Goal: Task Accomplishment & Management: Use online tool/utility

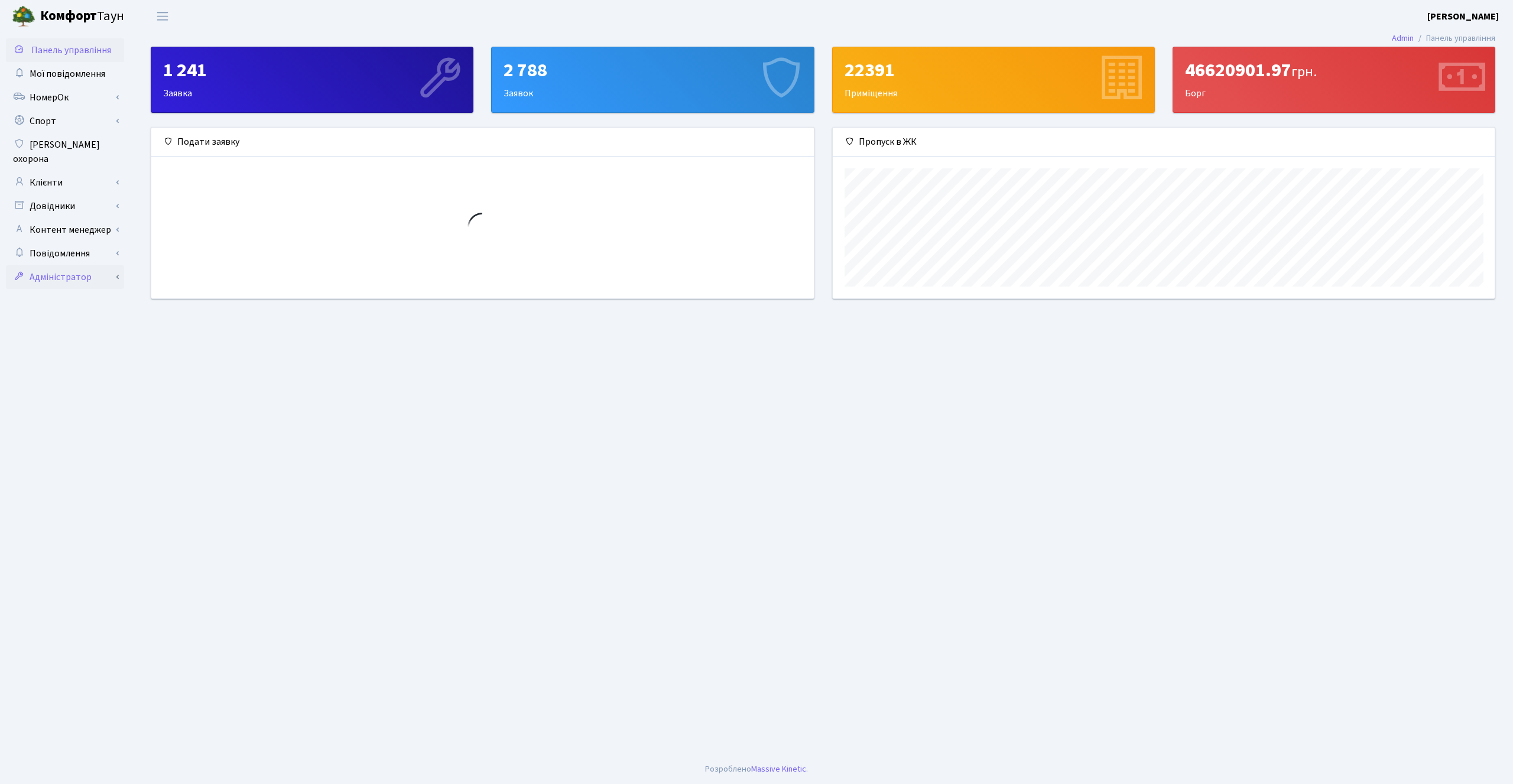
scroll to position [171, 662]
click at [74, 266] on link "Адміністратор" at bounding box center [65, 277] width 118 height 24
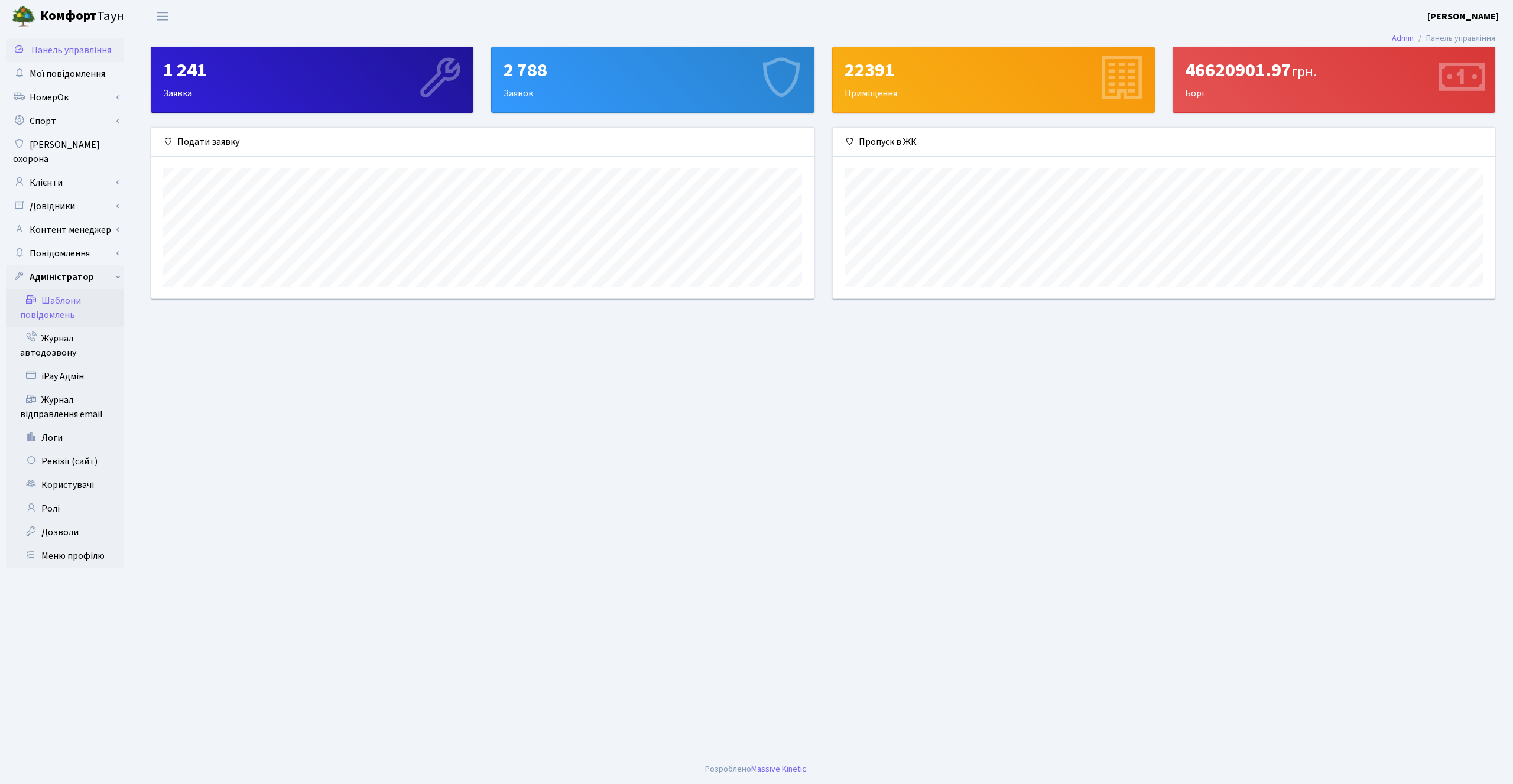
click at [66, 291] on link "Шаблони повідомлень" at bounding box center [65, 308] width 118 height 38
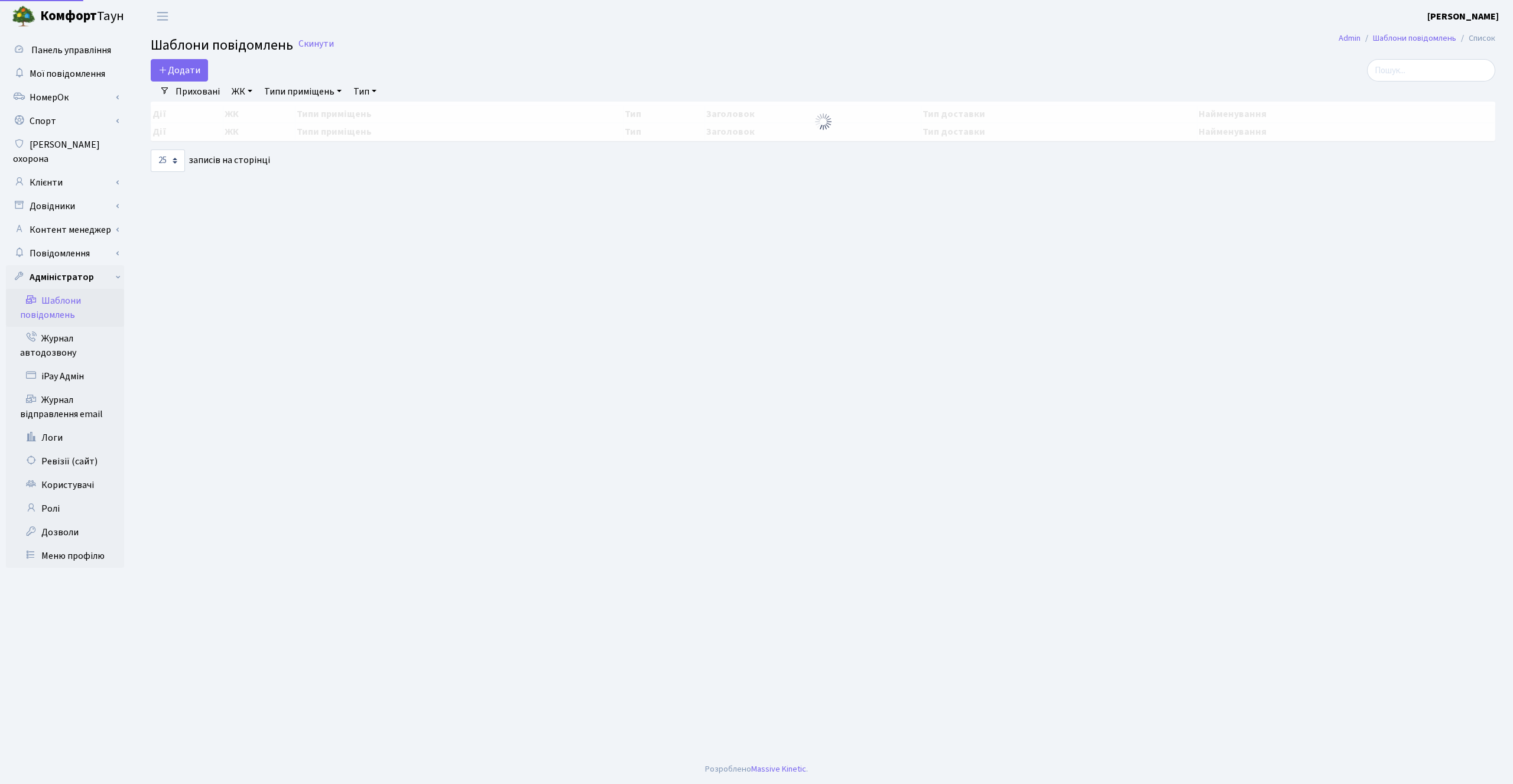
select select "25"
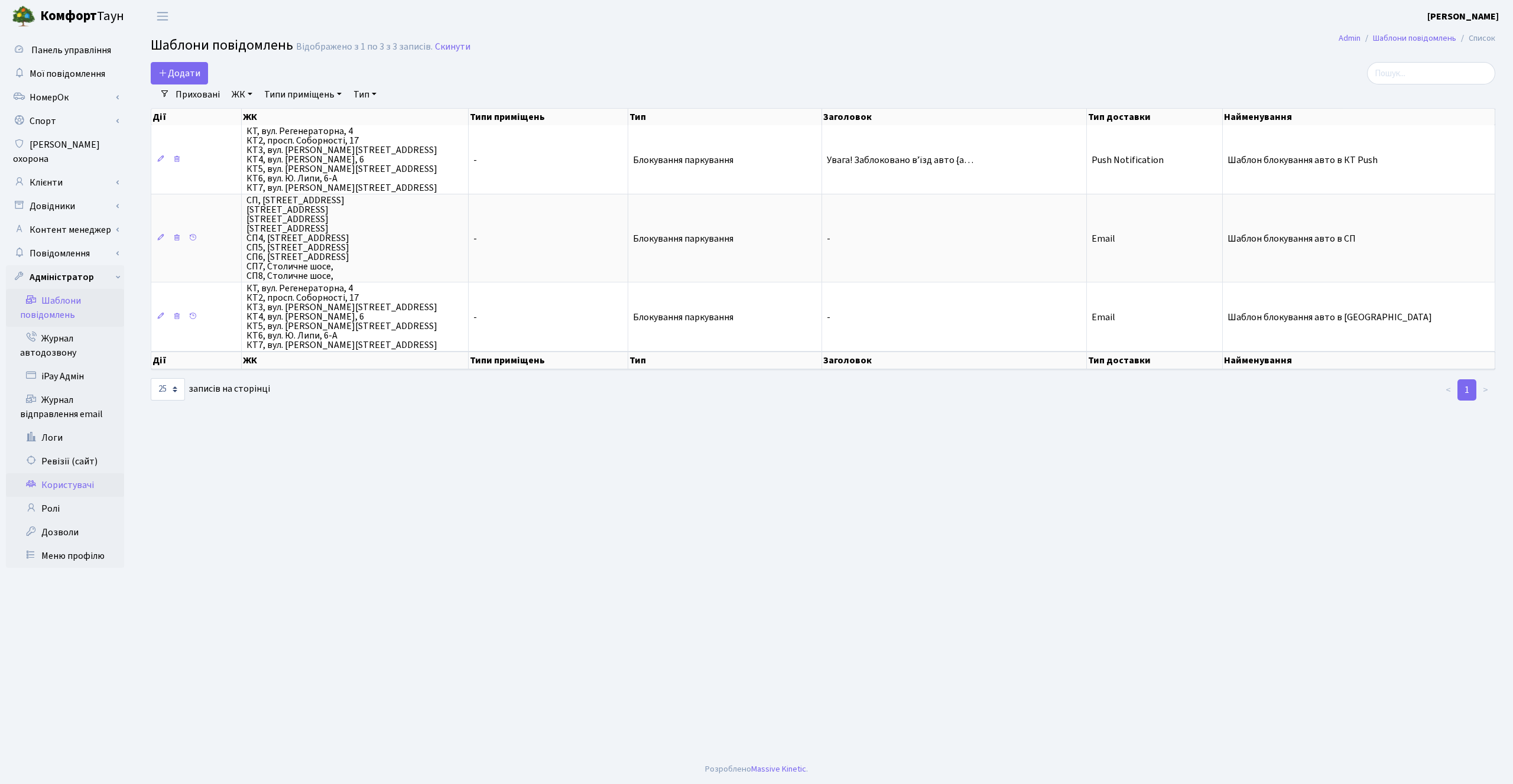
click at [65, 473] on link "Користувачі" at bounding box center [65, 485] width 118 height 24
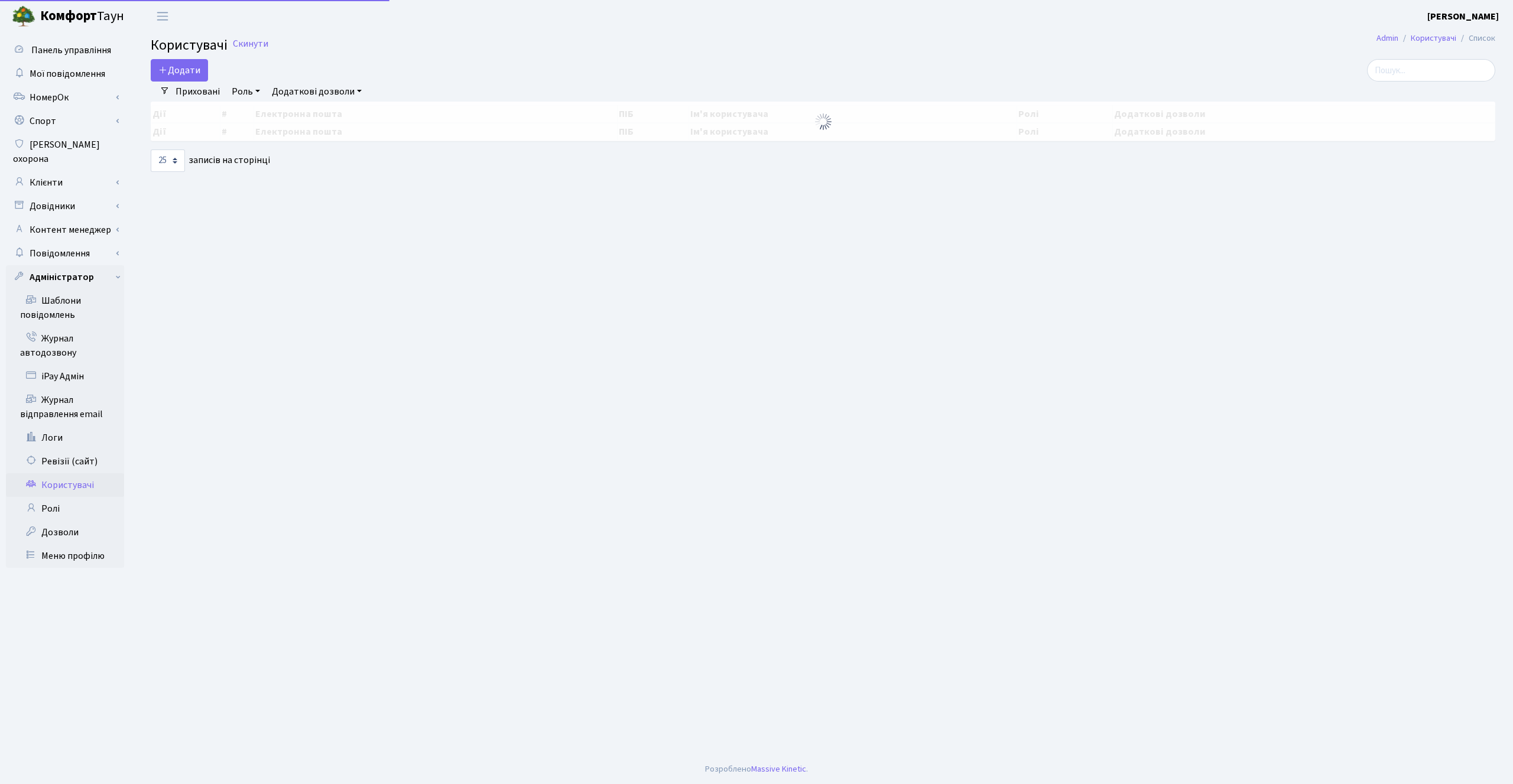
select select "25"
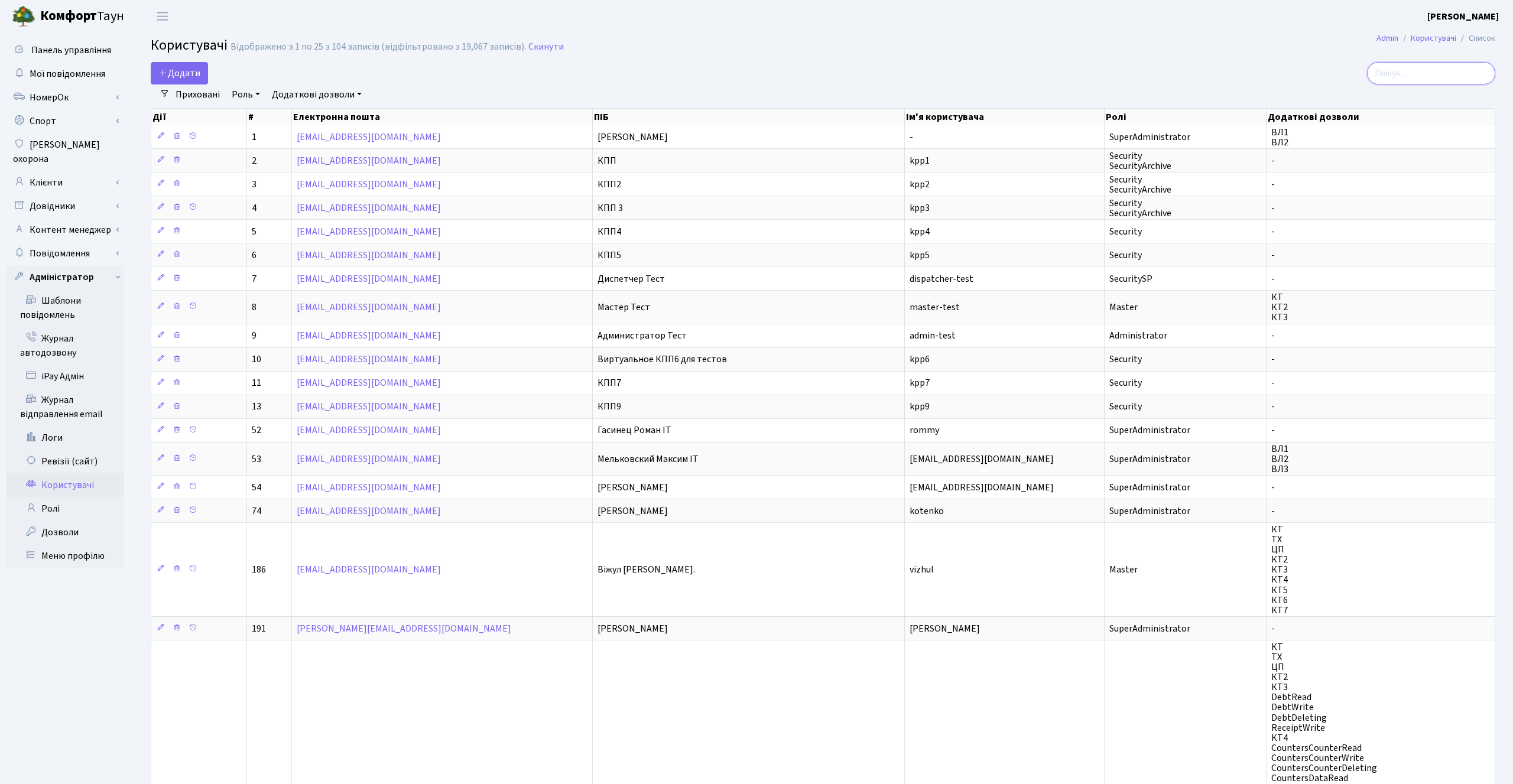
click at [1421, 73] on input "search" at bounding box center [1430, 73] width 128 height 23
paste input "КПП8"
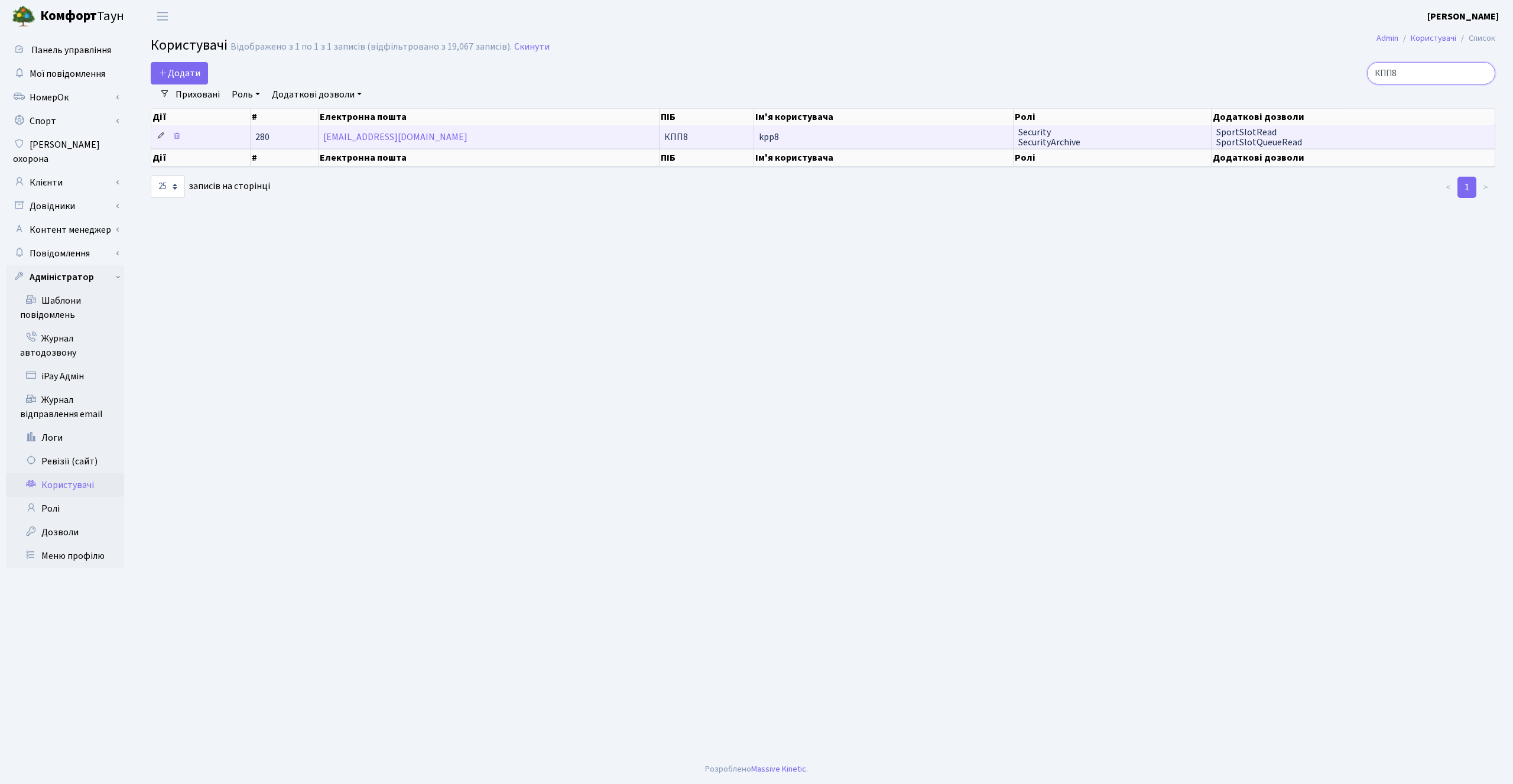
type input "КПП8"
click at [157, 137] on icon at bounding box center [160, 135] width 8 height 8
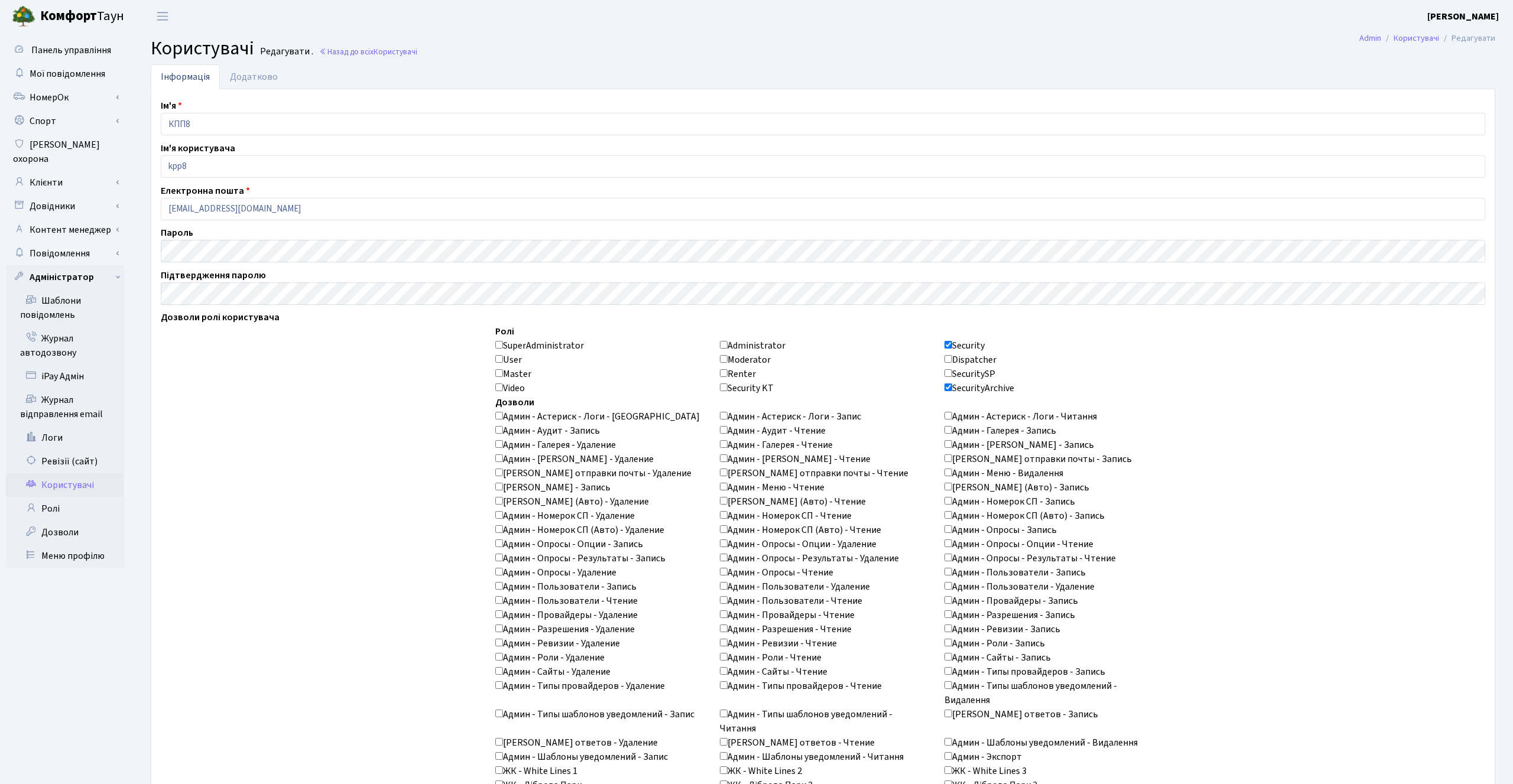
scroll to position [876, 0]
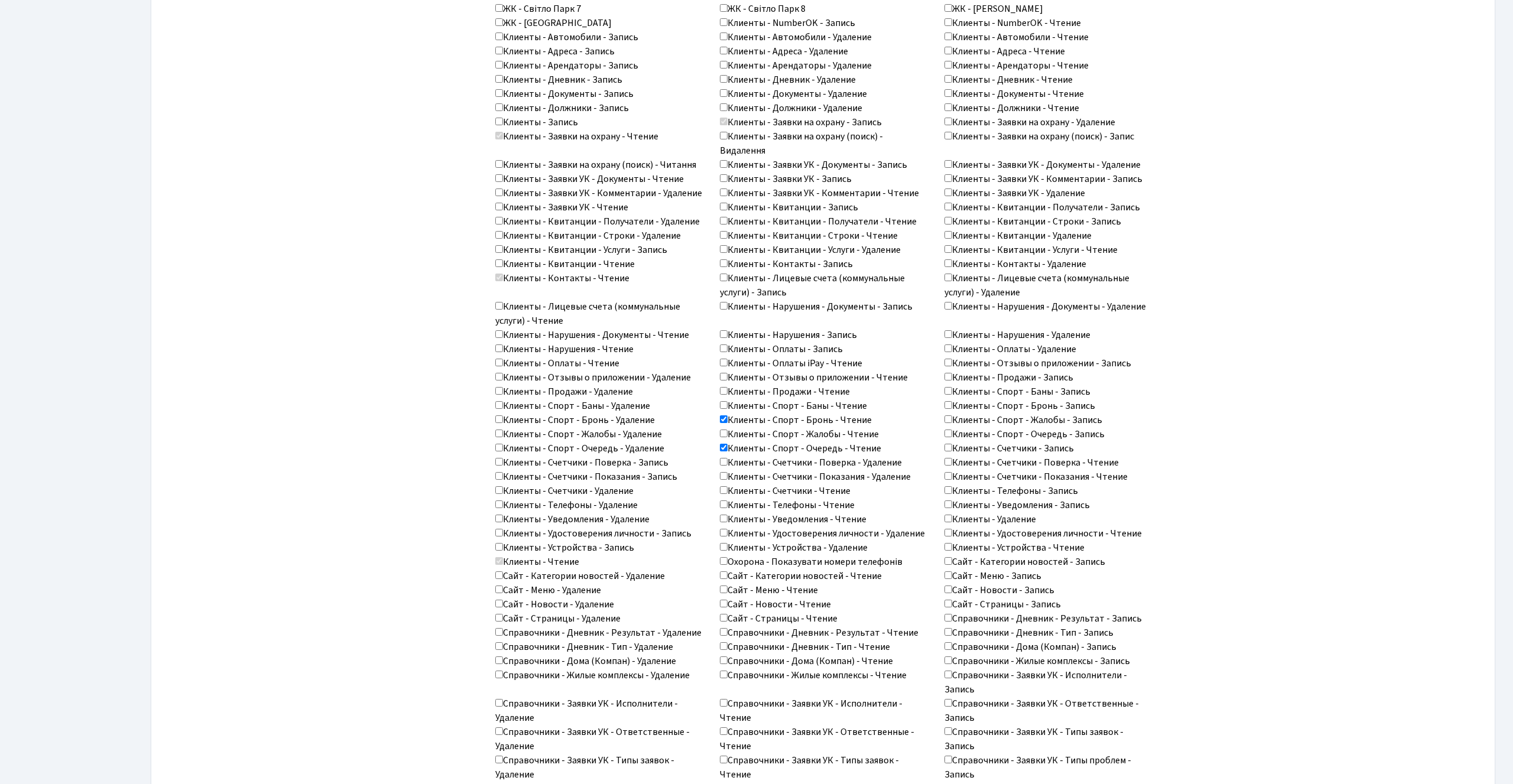
click at [723, 449] on input "Клиенты - Спорт - Очередь - Чтение" at bounding box center [723, 447] width 7 height 7
checkbox input "false"
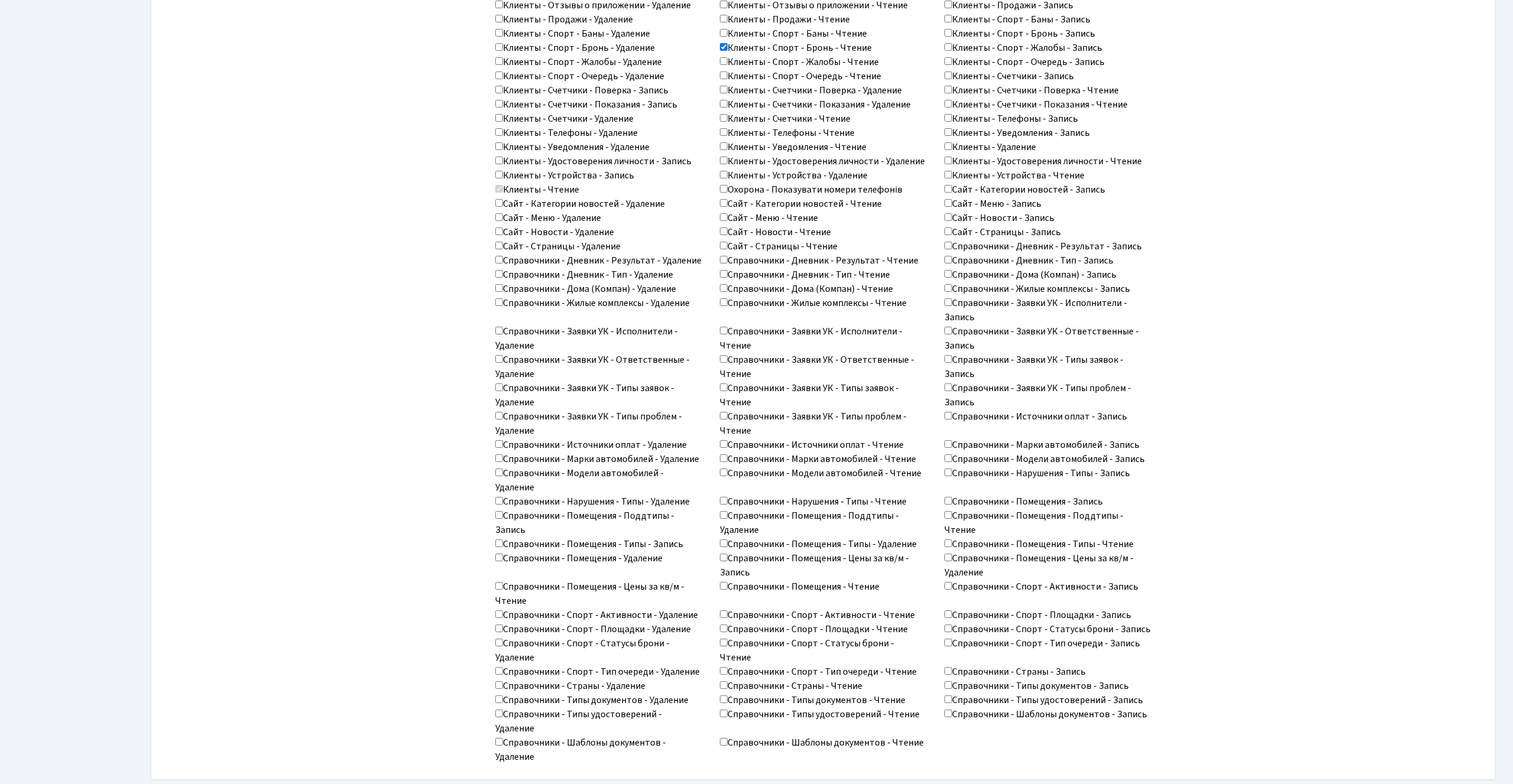
scroll to position [1292, 0]
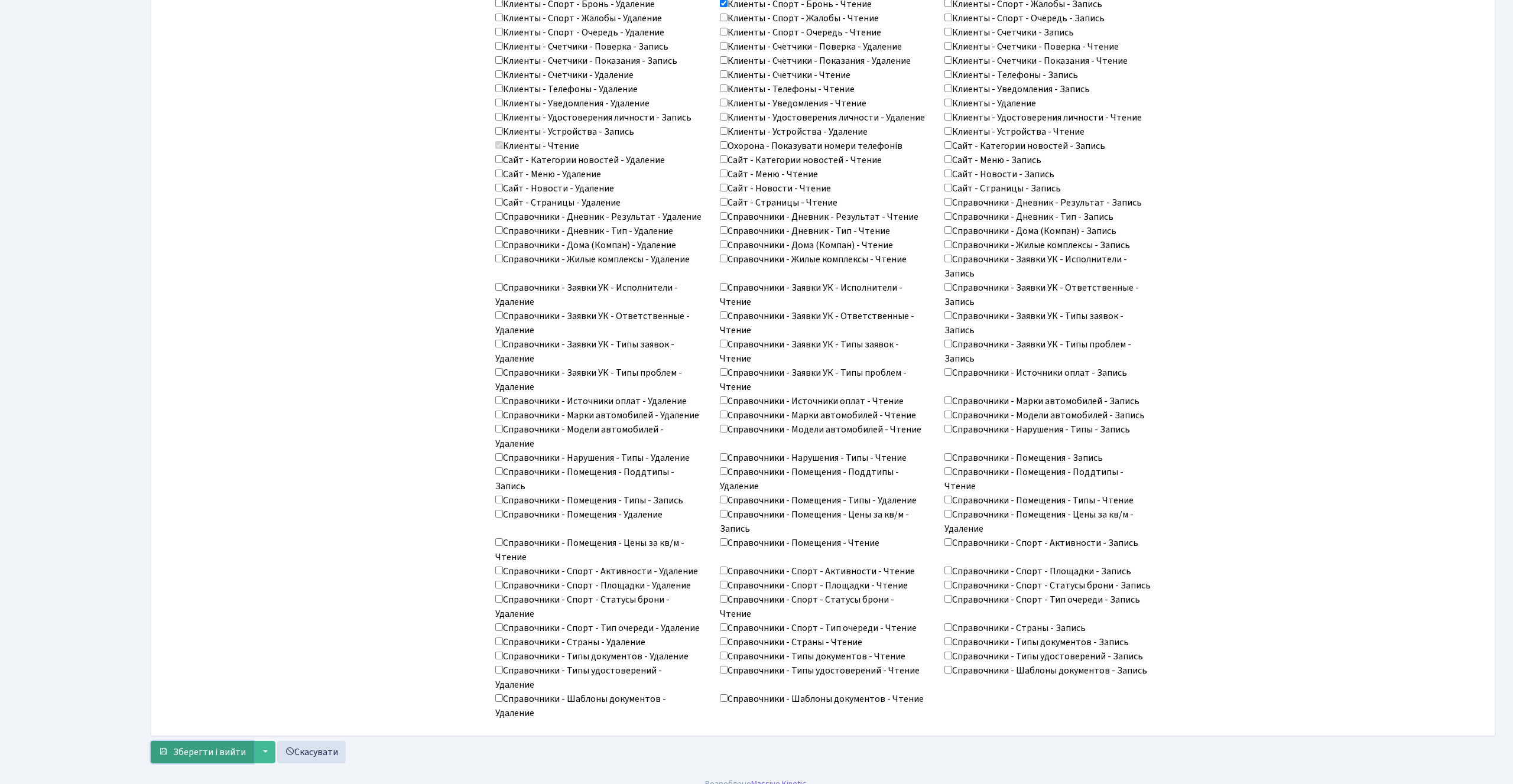
click at [203, 746] on span "Зберегти і вийти" at bounding box center [210, 752] width 73 height 13
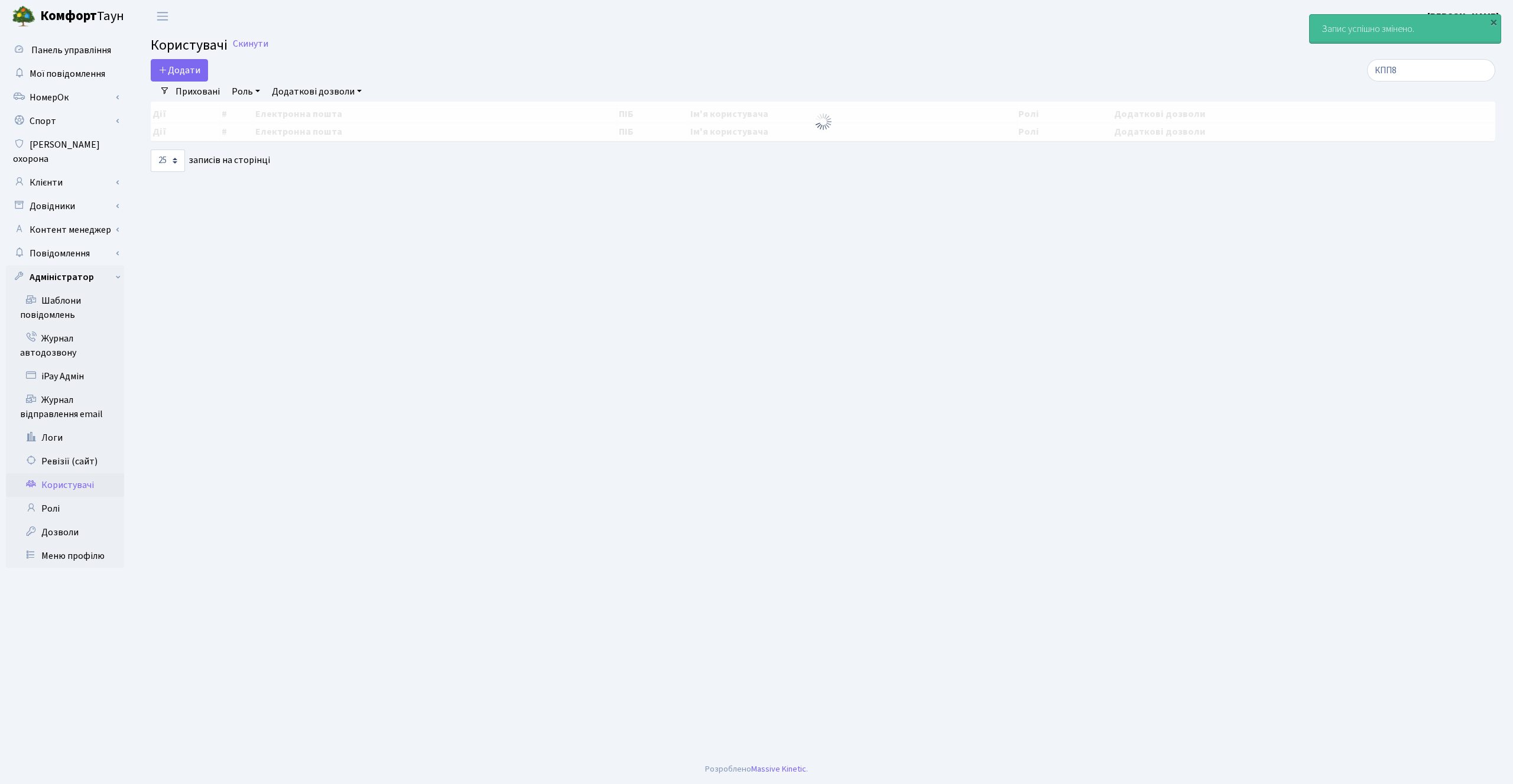
select select "25"
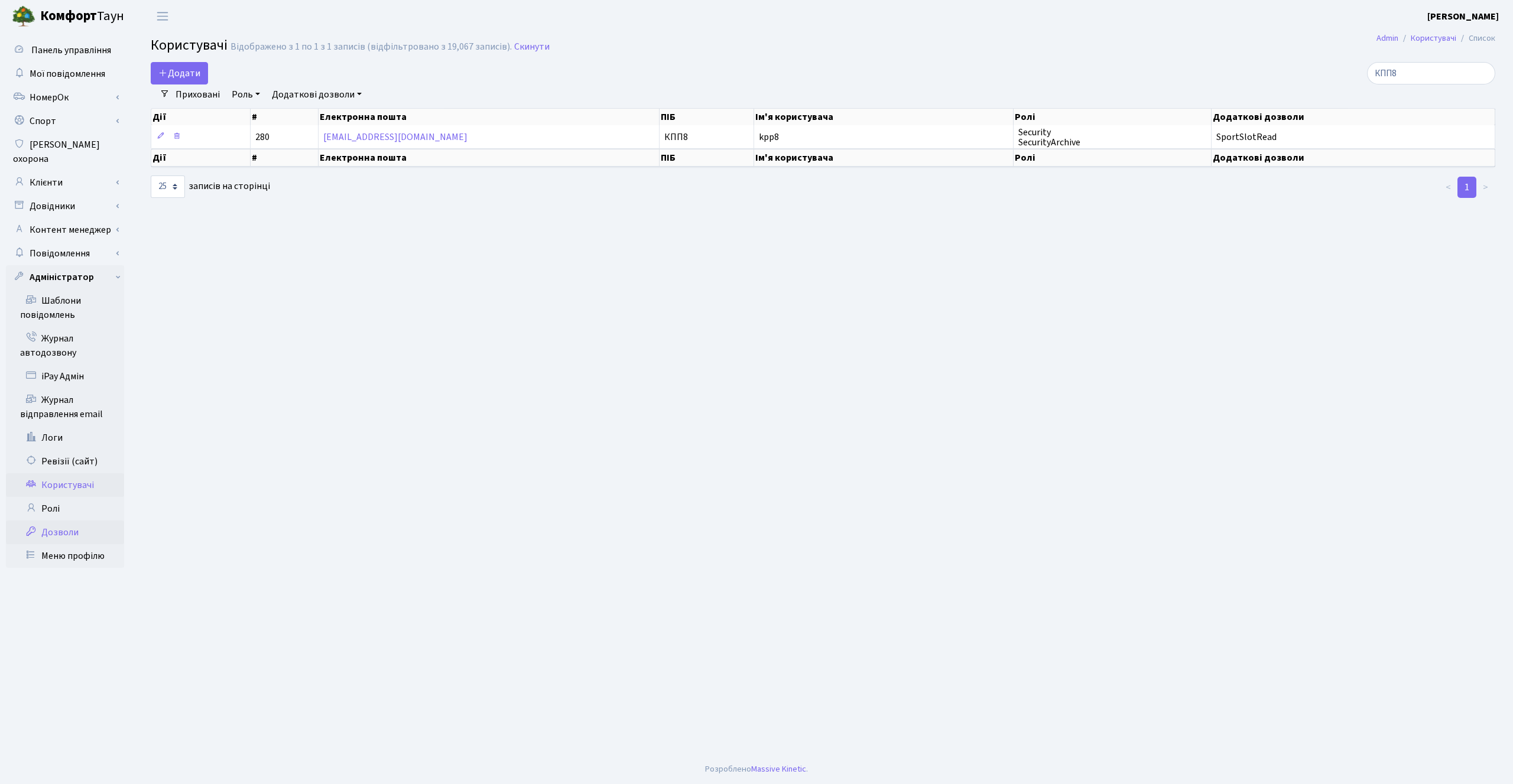
click at [69, 521] on link "Дозволи" at bounding box center [65, 532] width 118 height 24
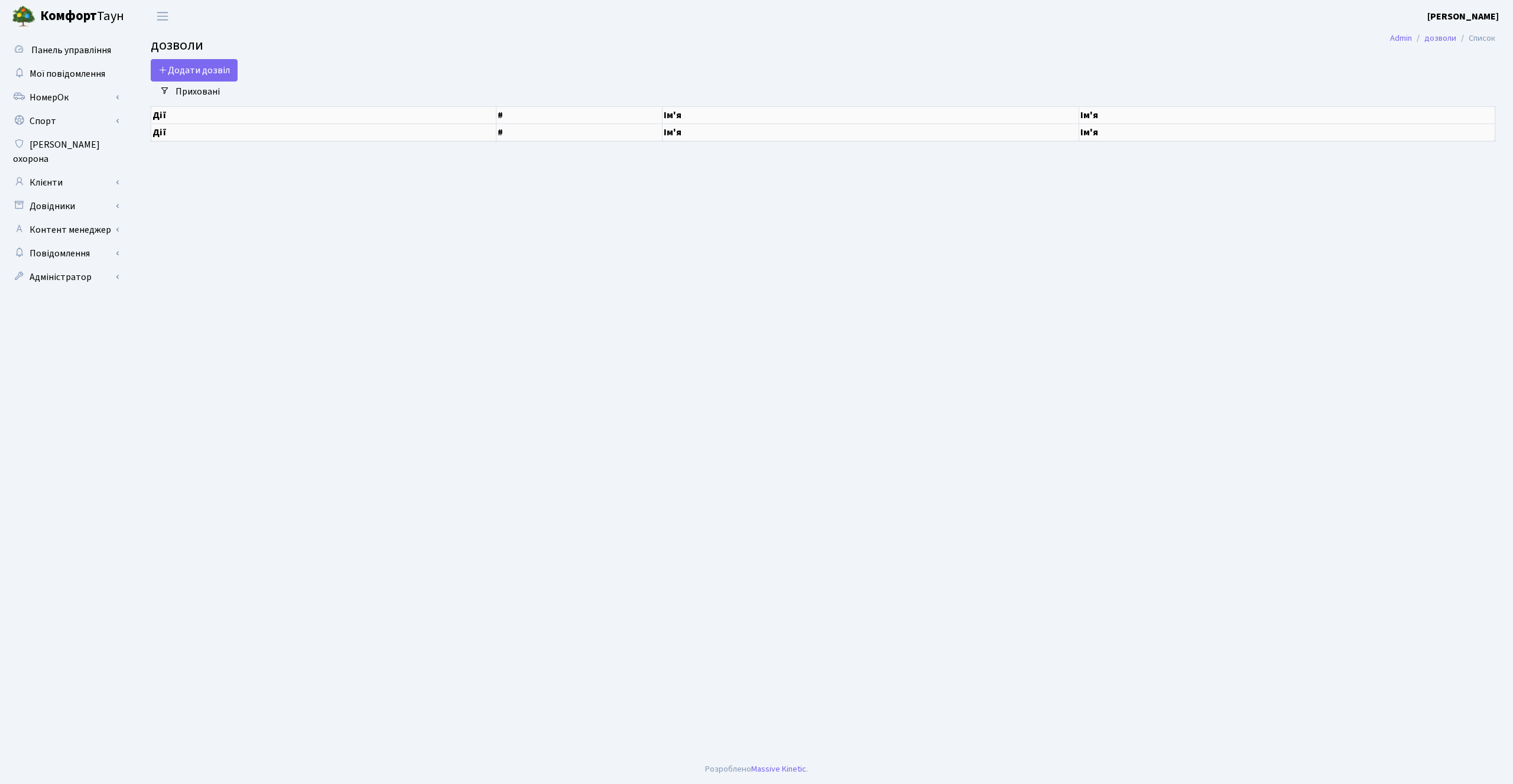
select select "25"
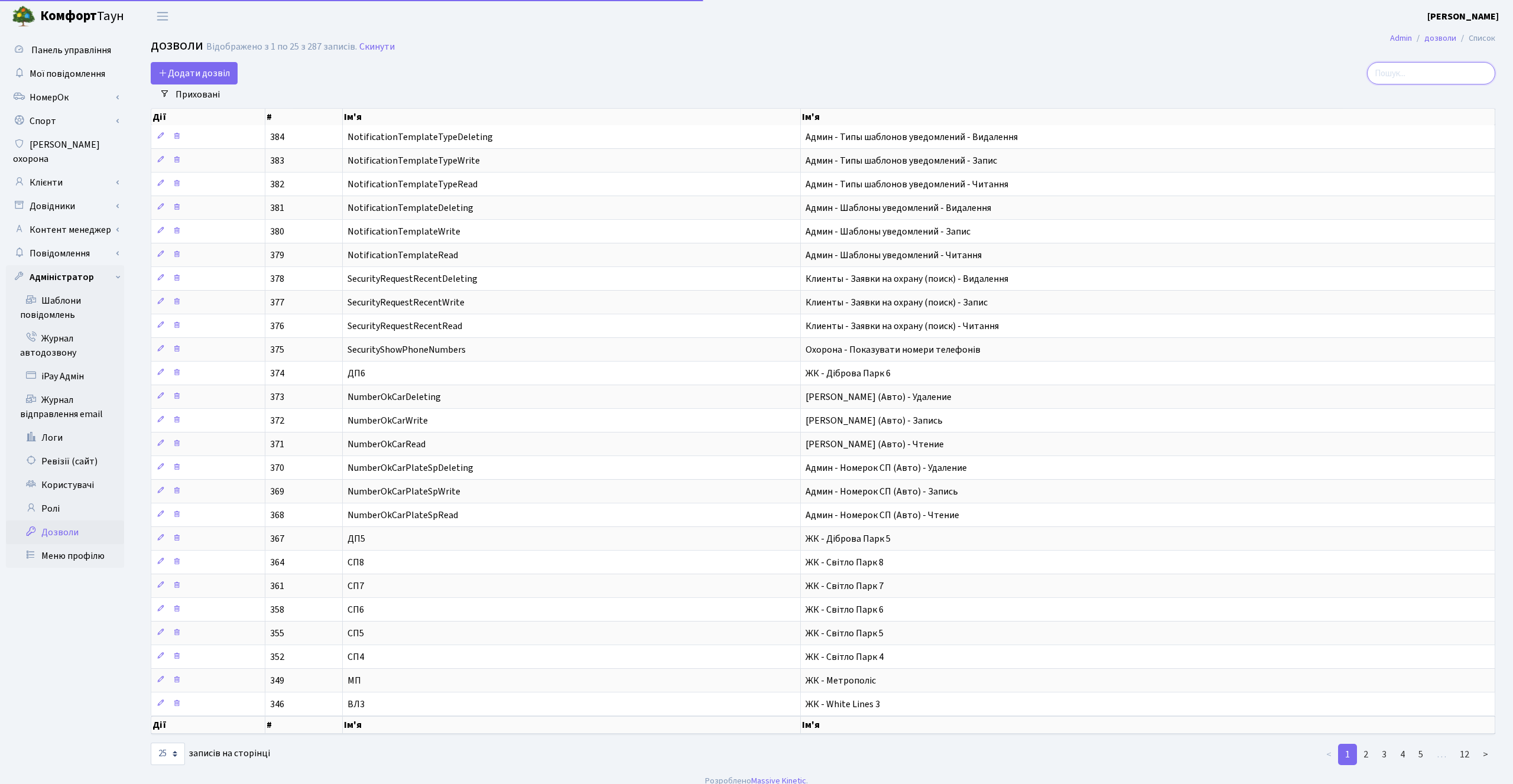
click at [1435, 72] on input "search" at bounding box center [1430, 73] width 128 height 23
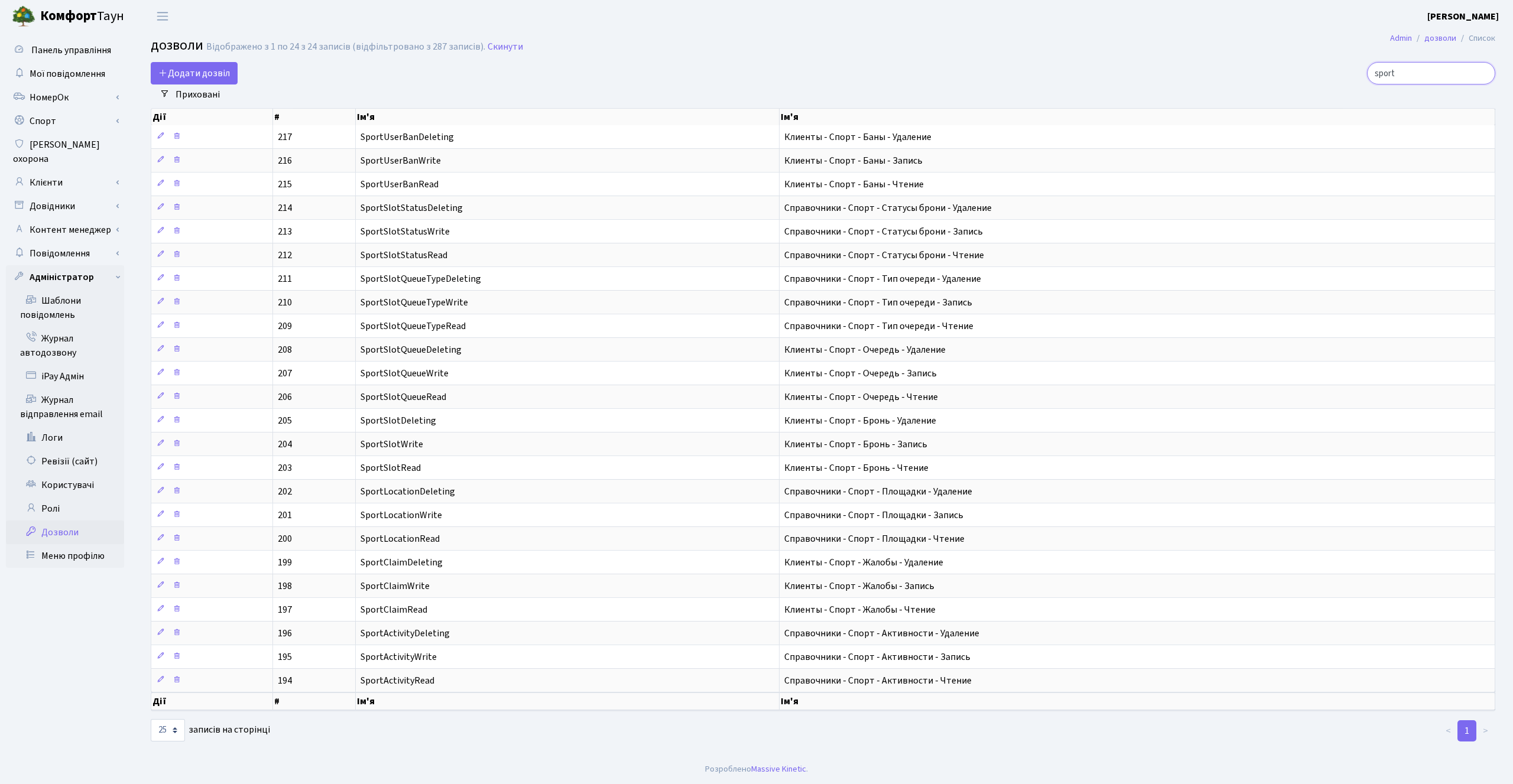
type input "sport"
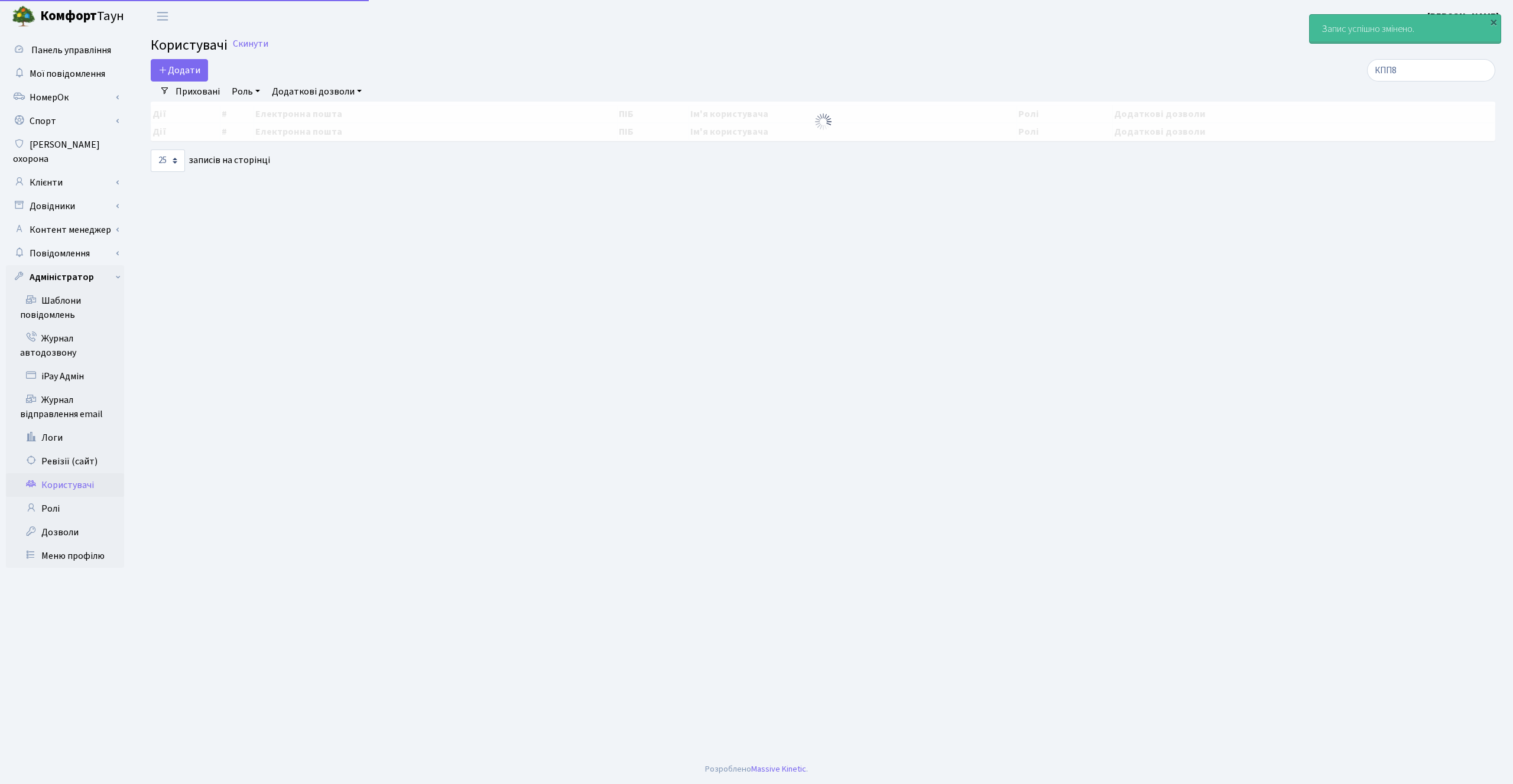
select select "25"
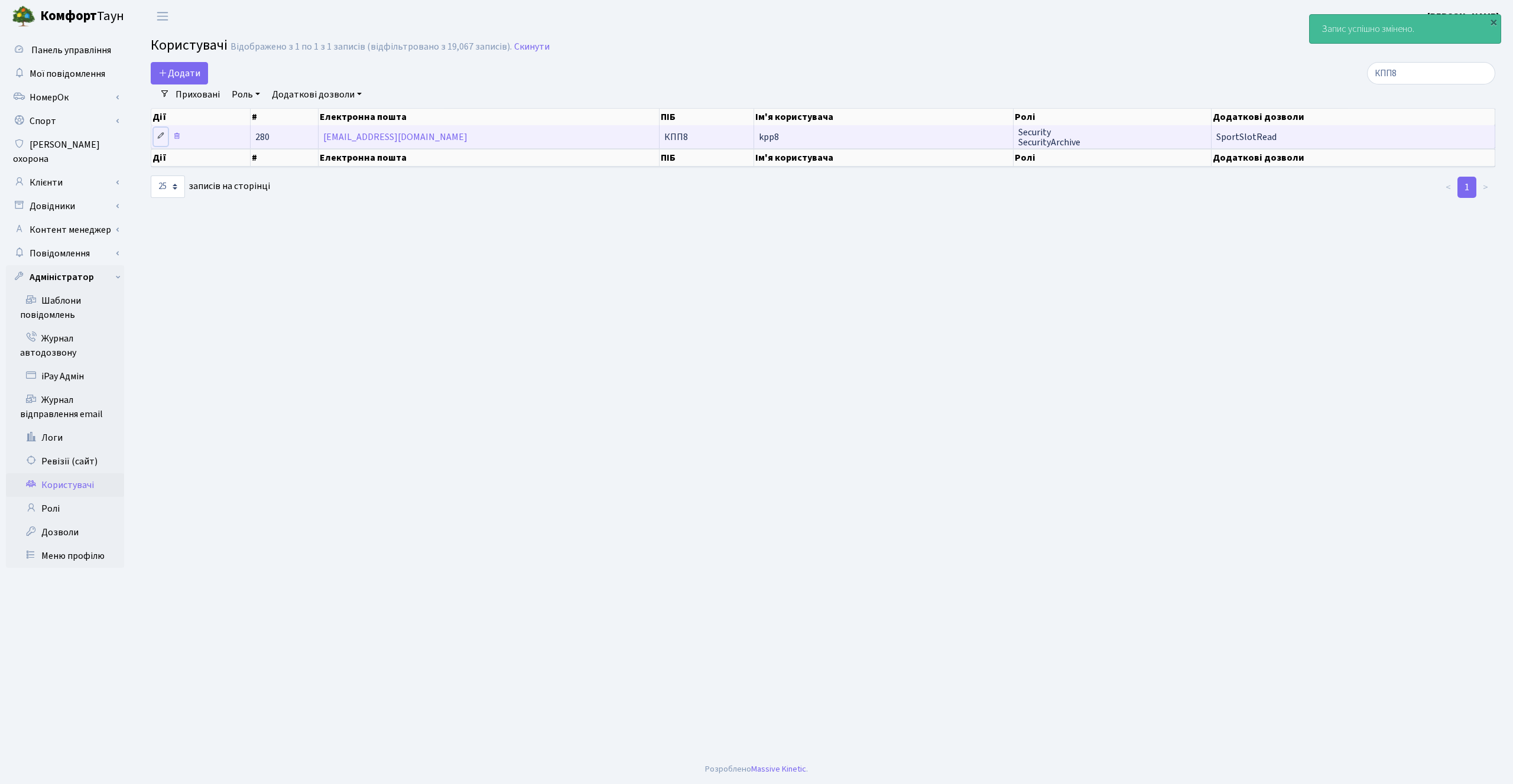
click at [164, 139] on icon at bounding box center [160, 135] width 8 height 8
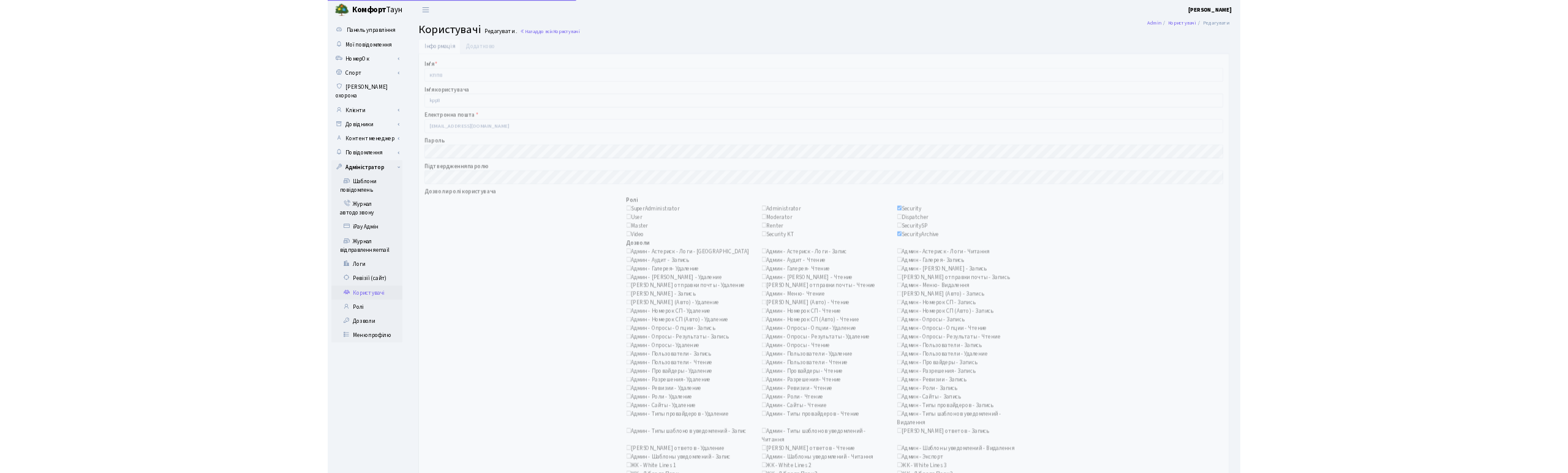
scroll to position [855, 0]
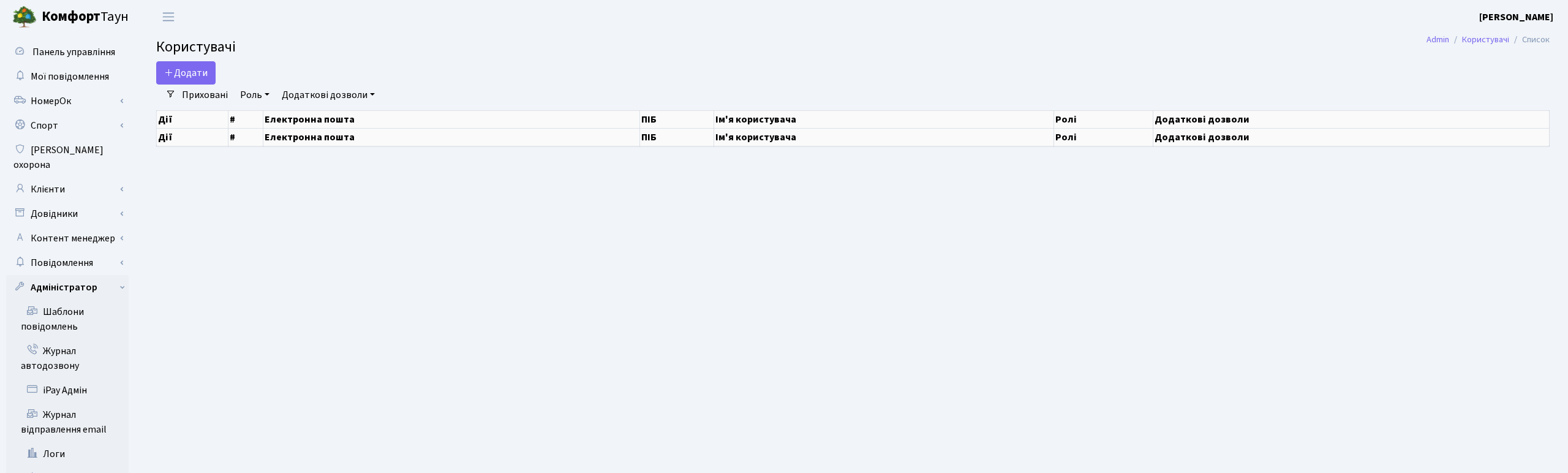
select select "25"
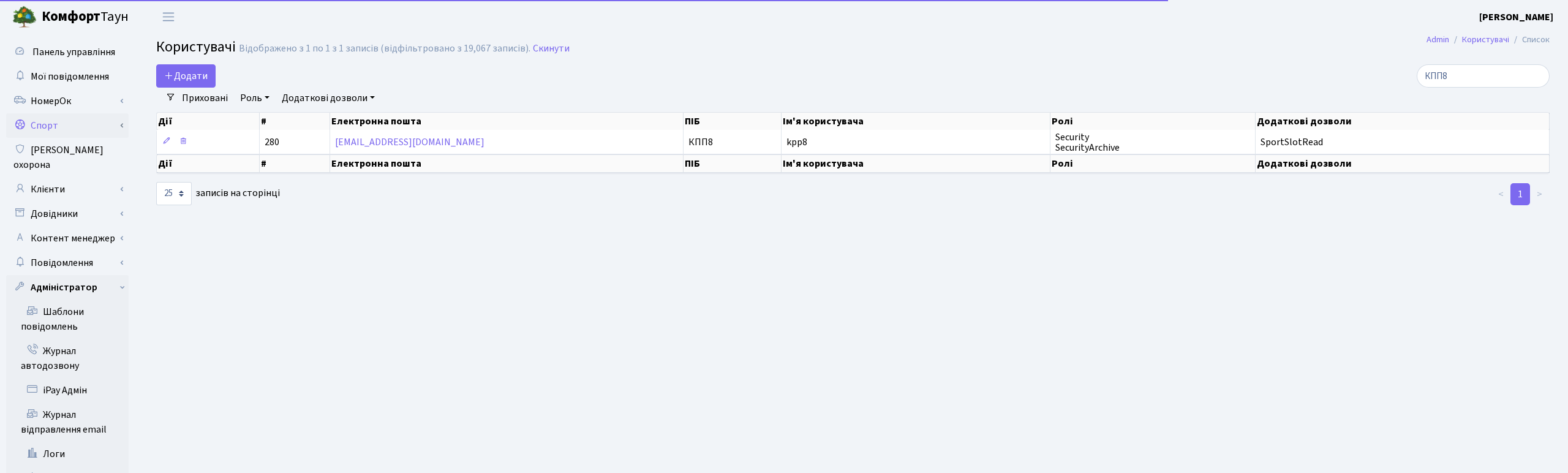
click at [76, 127] on link "Спорт" at bounding box center [68, 125] width 122 height 24
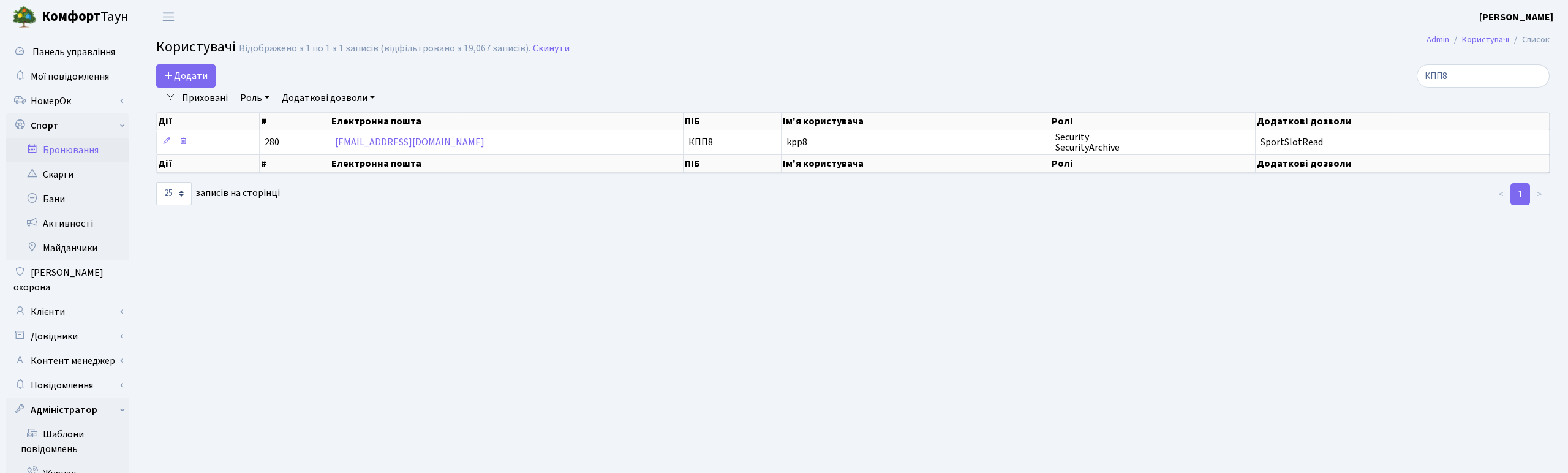
click at [64, 151] on link "Бронювання" at bounding box center [68, 150] width 122 height 24
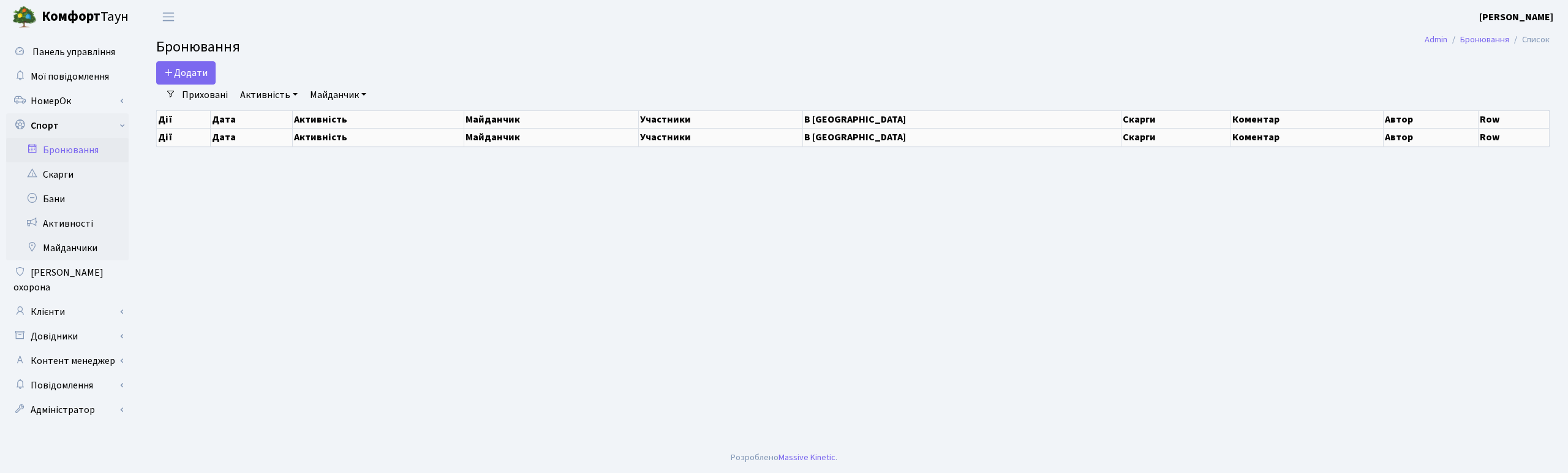
select select "25"
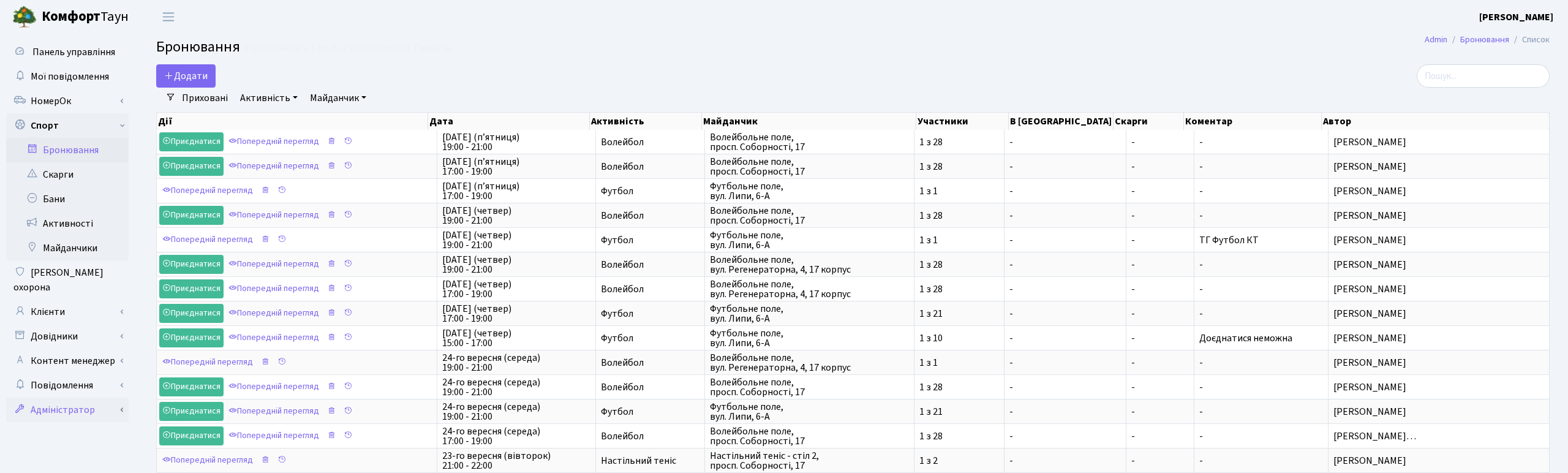
click at [63, 398] on link "Адміністратор" at bounding box center [68, 410] width 122 height 24
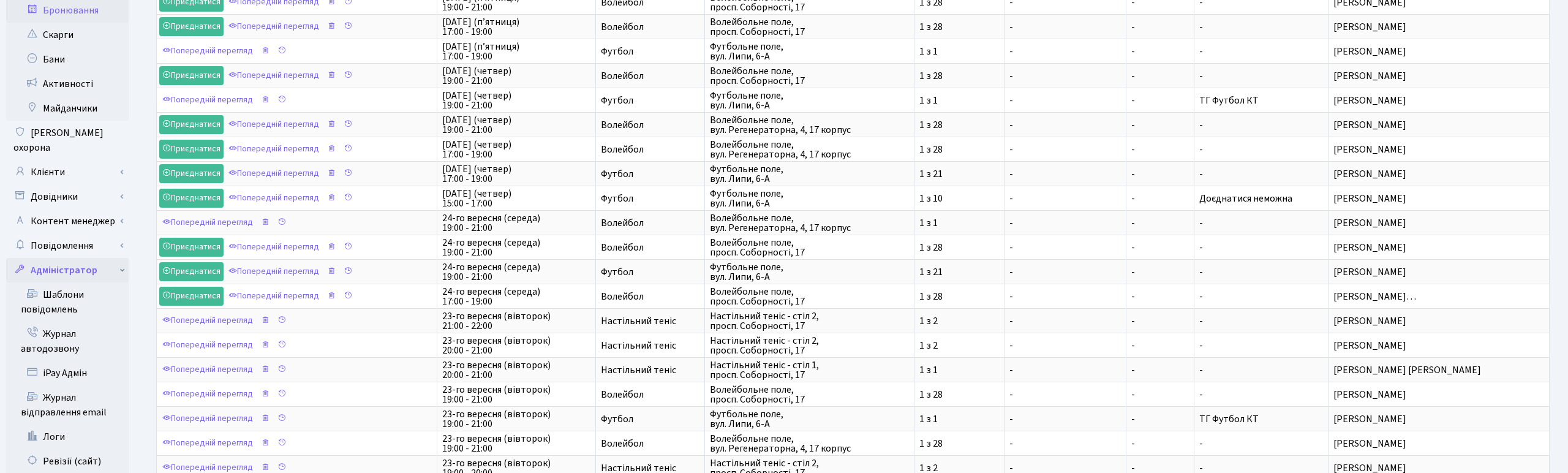
scroll to position [277, 0]
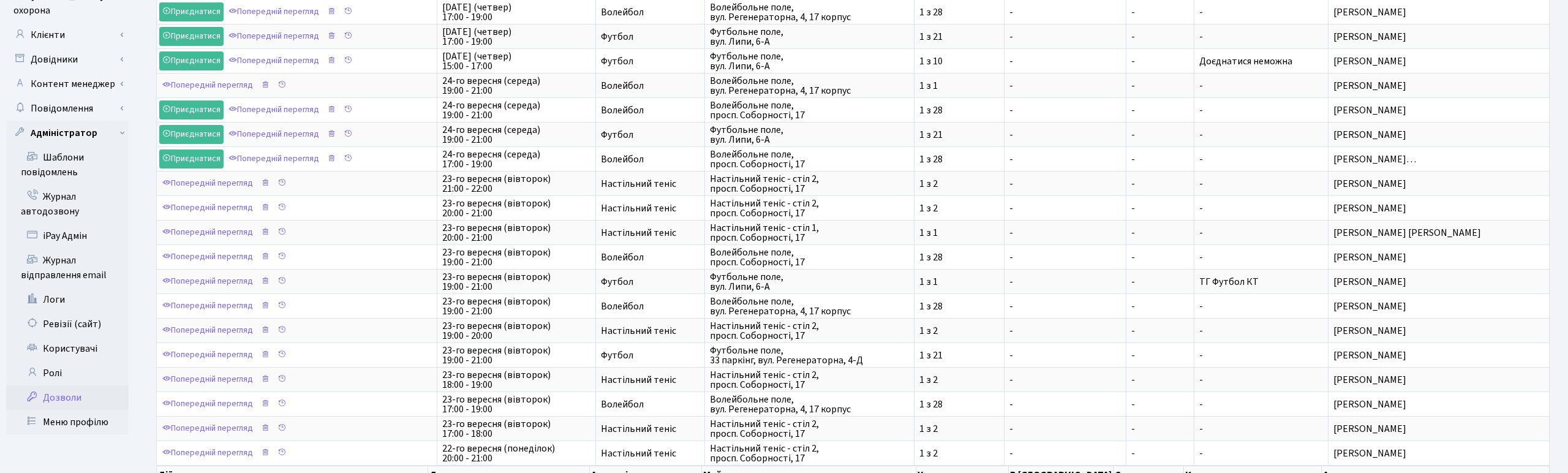
click at [64, 385] on link "Дозволи" at bounding box center [68, 398] width 122 height 24
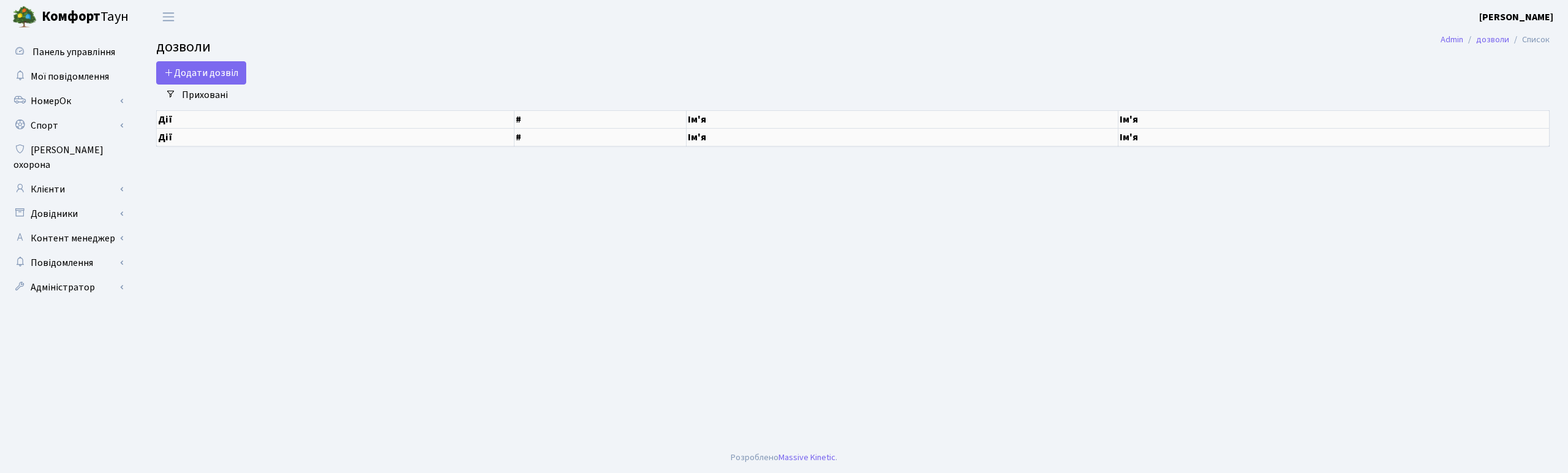
select select "25"
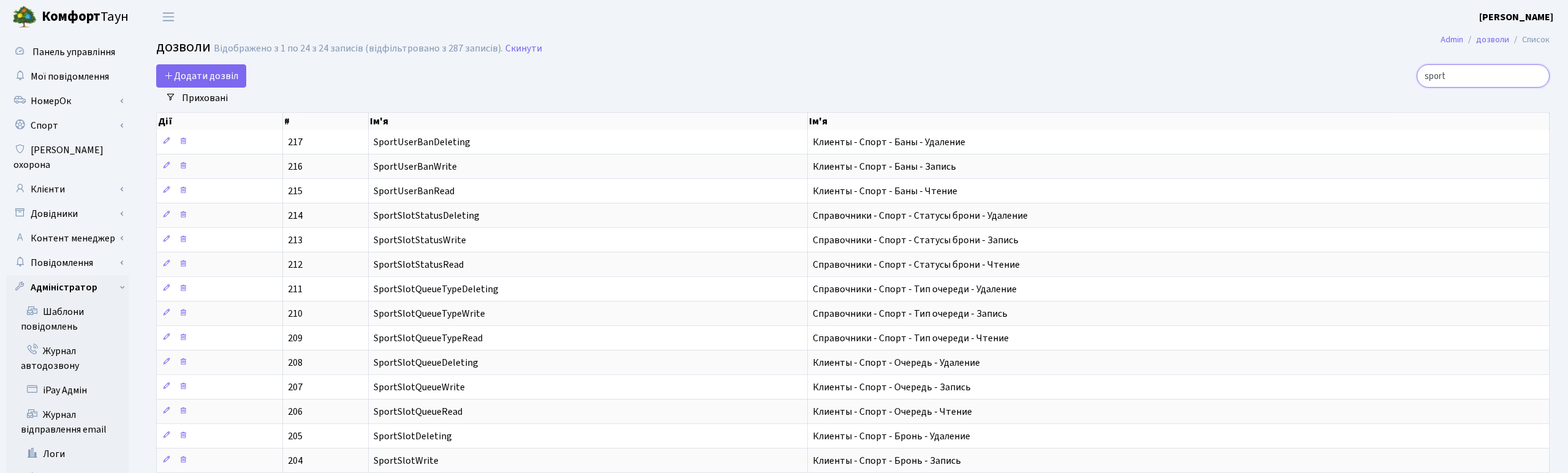
drag, startPoint x: 1502, startPoint y: 81, endPoint x: 1373, endPoint y: 60, distance: 130.7
click at [1377, 61] on main "Admin дозволи Список дозволи Відображено з 1 по 24 з 24 записів (відфільтровано…" at bounding box center [852, 402] width 1431 height 737
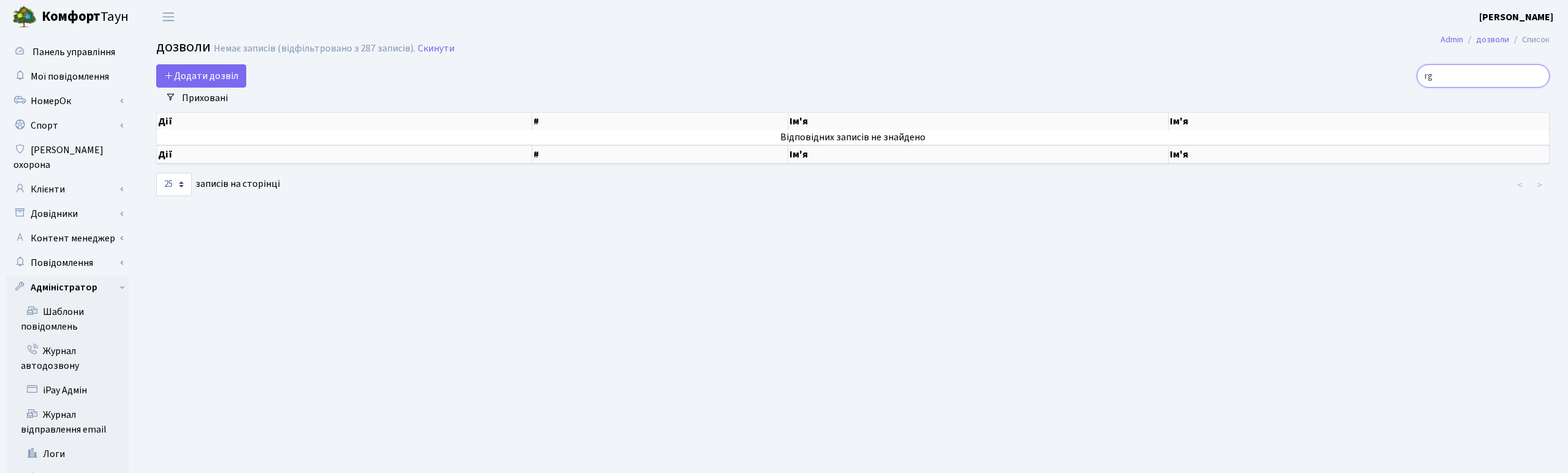
type input "g"
drag, startPoint x: 1487, startPoint y: 75, endPoint x: 1099, endPoint y: 63, distance: 388.2
click at [1111, 63] on main "Admin дозволи Список дозволи Немає записів (відфільтровано з 287 записів). Скин…" at bounding box center [852, 315] width 1431 height 562
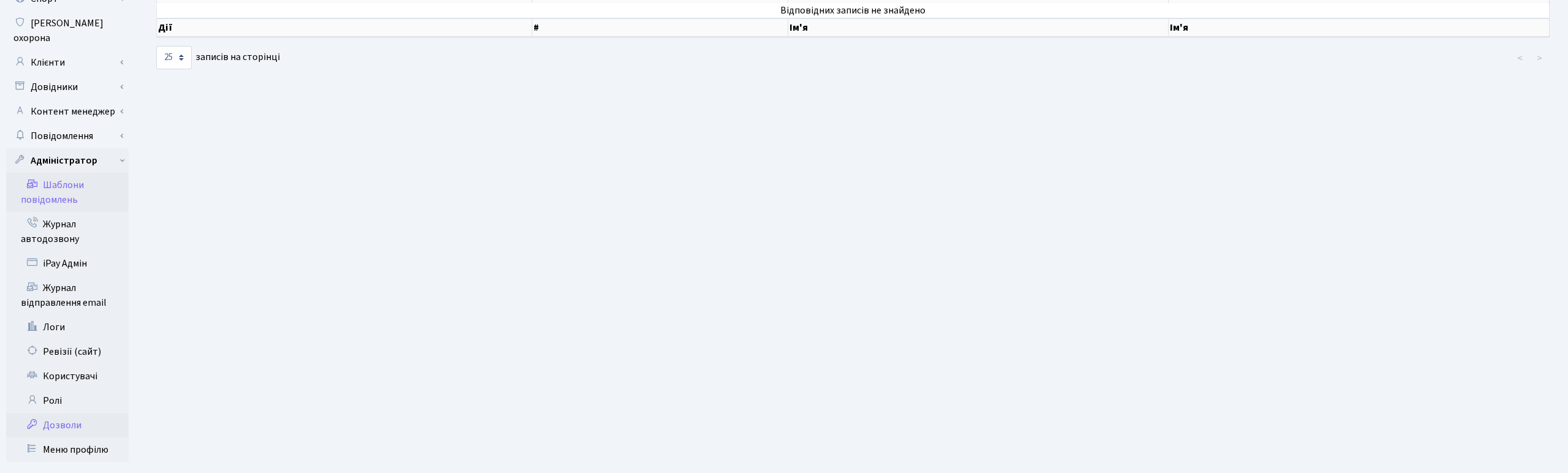
scroll to position [138, 0]
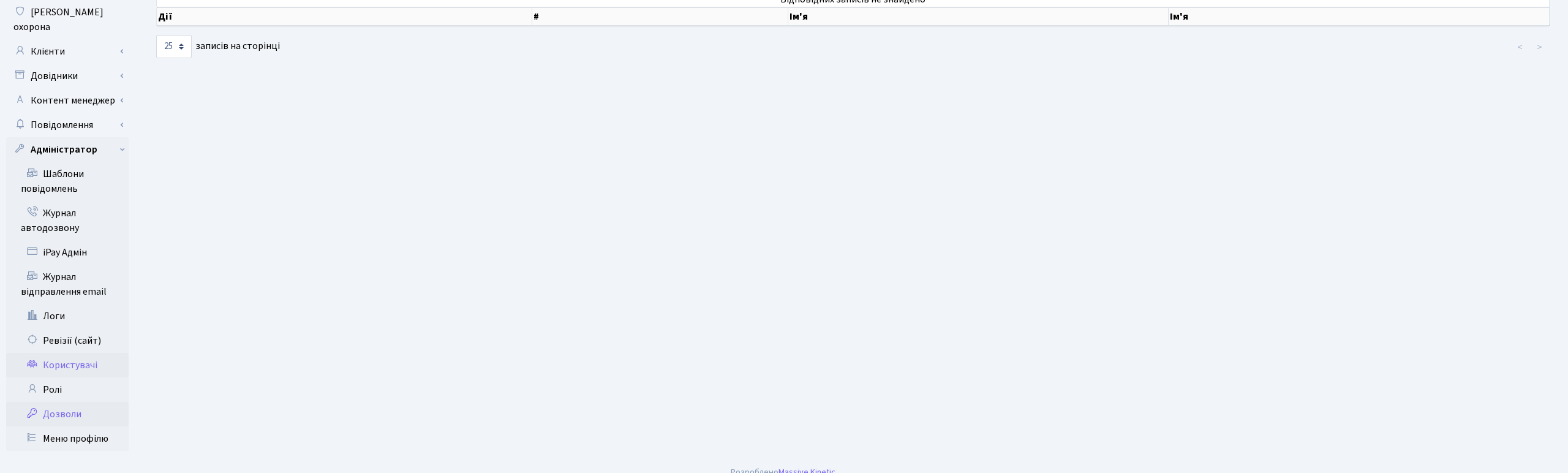
type input "кпп8"
click at [69, 353] on link "Користувачі" at bounding box center [68, 366] width 122 height 24
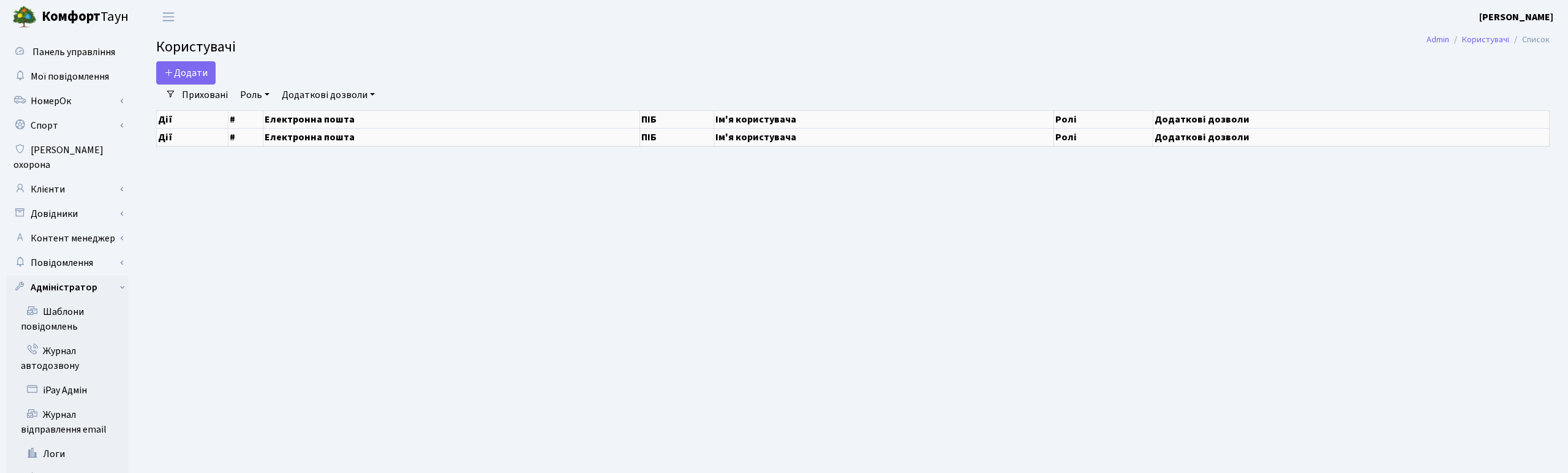
select select "25"
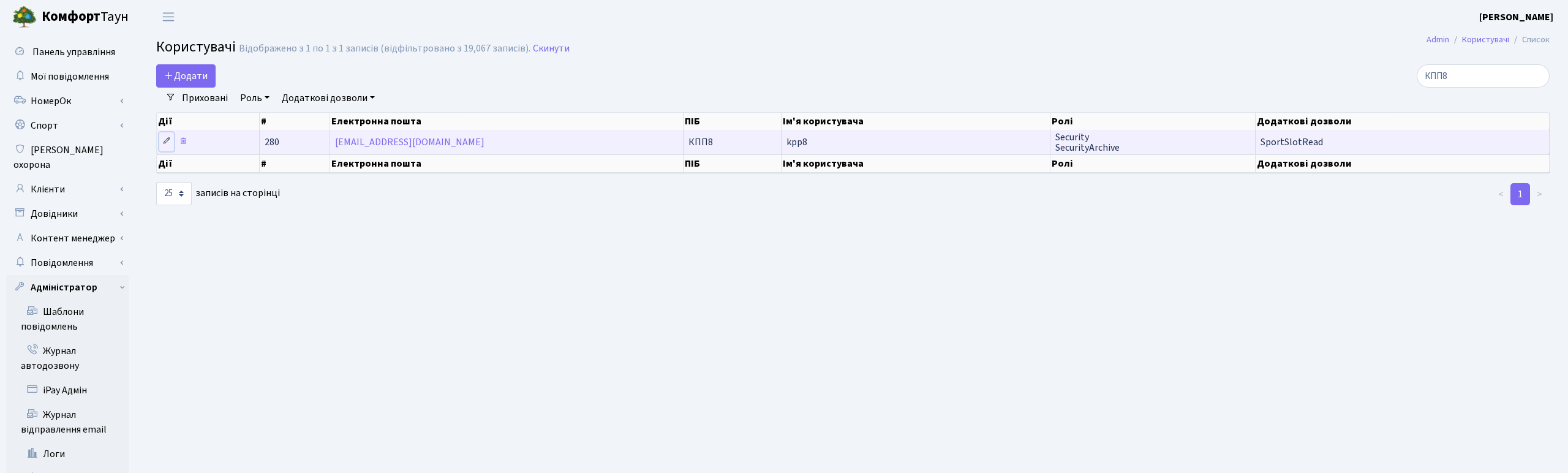
click at [168, 138] on icon at bounding box center [166, 140] width 8 height 8
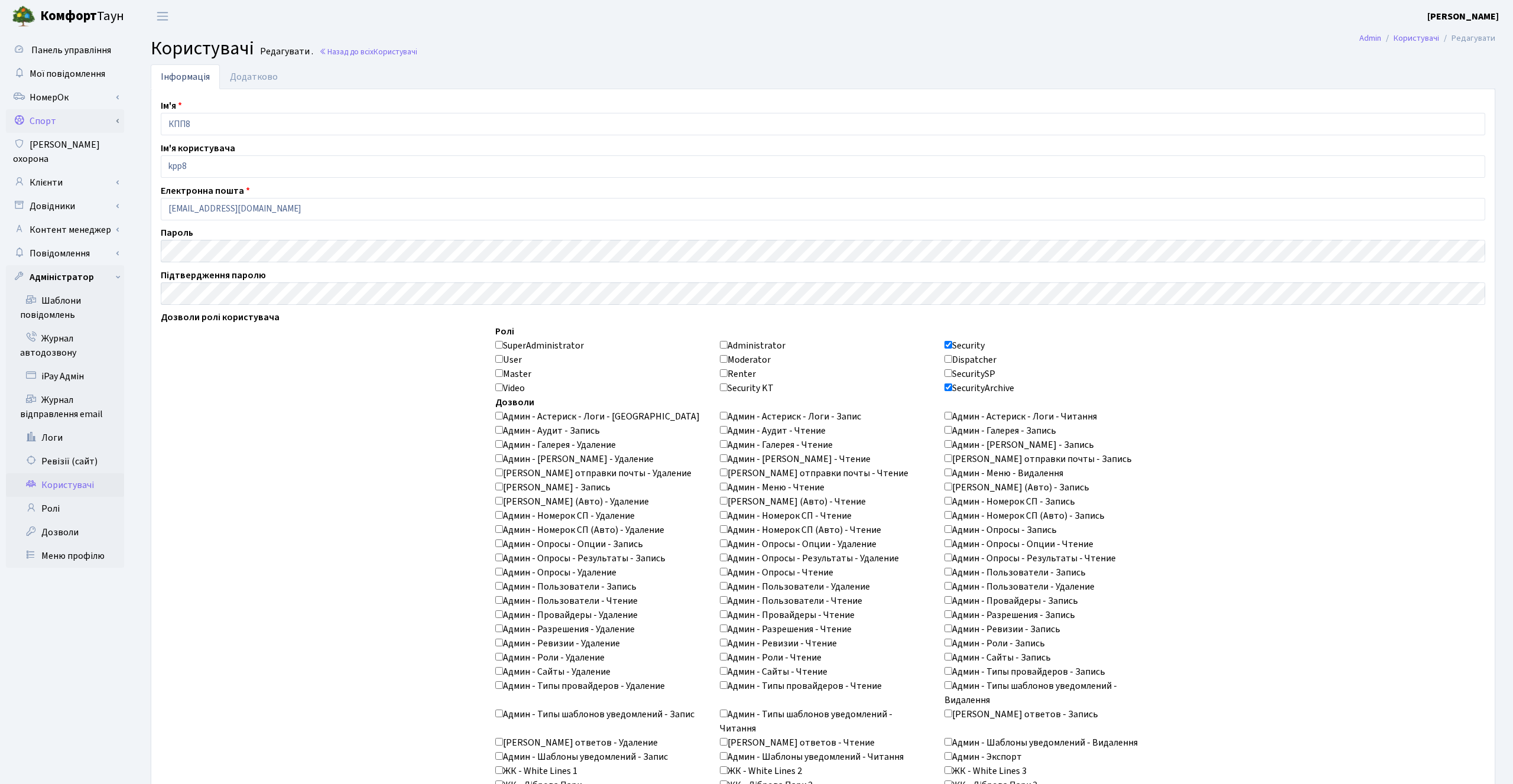
click at [64, 118] on link "Спорт" at bounding box center [65, 121] width 118 height 24
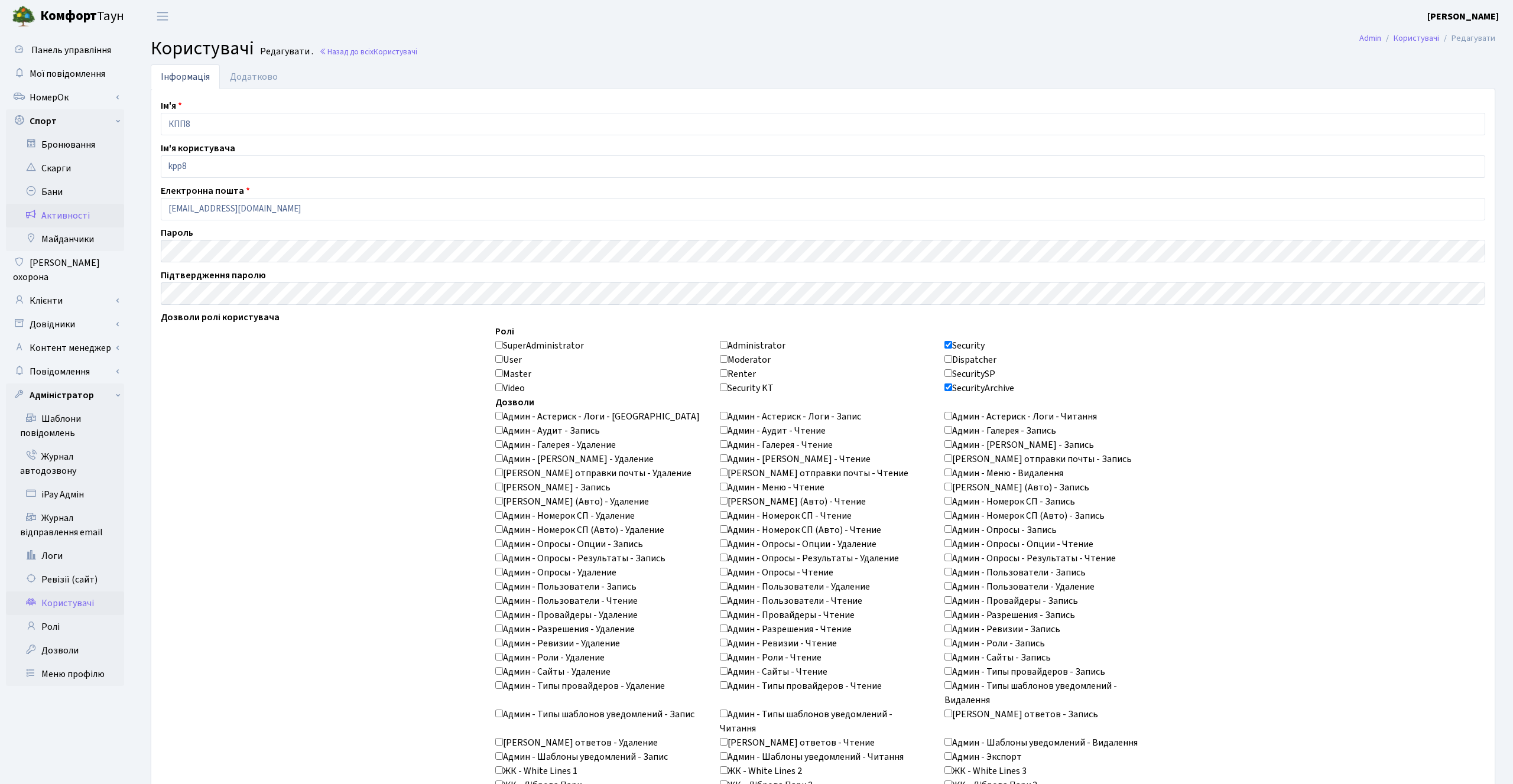
click at [68, 216] on link "Активності" at bounding box center [65, 215] width 118 height 24
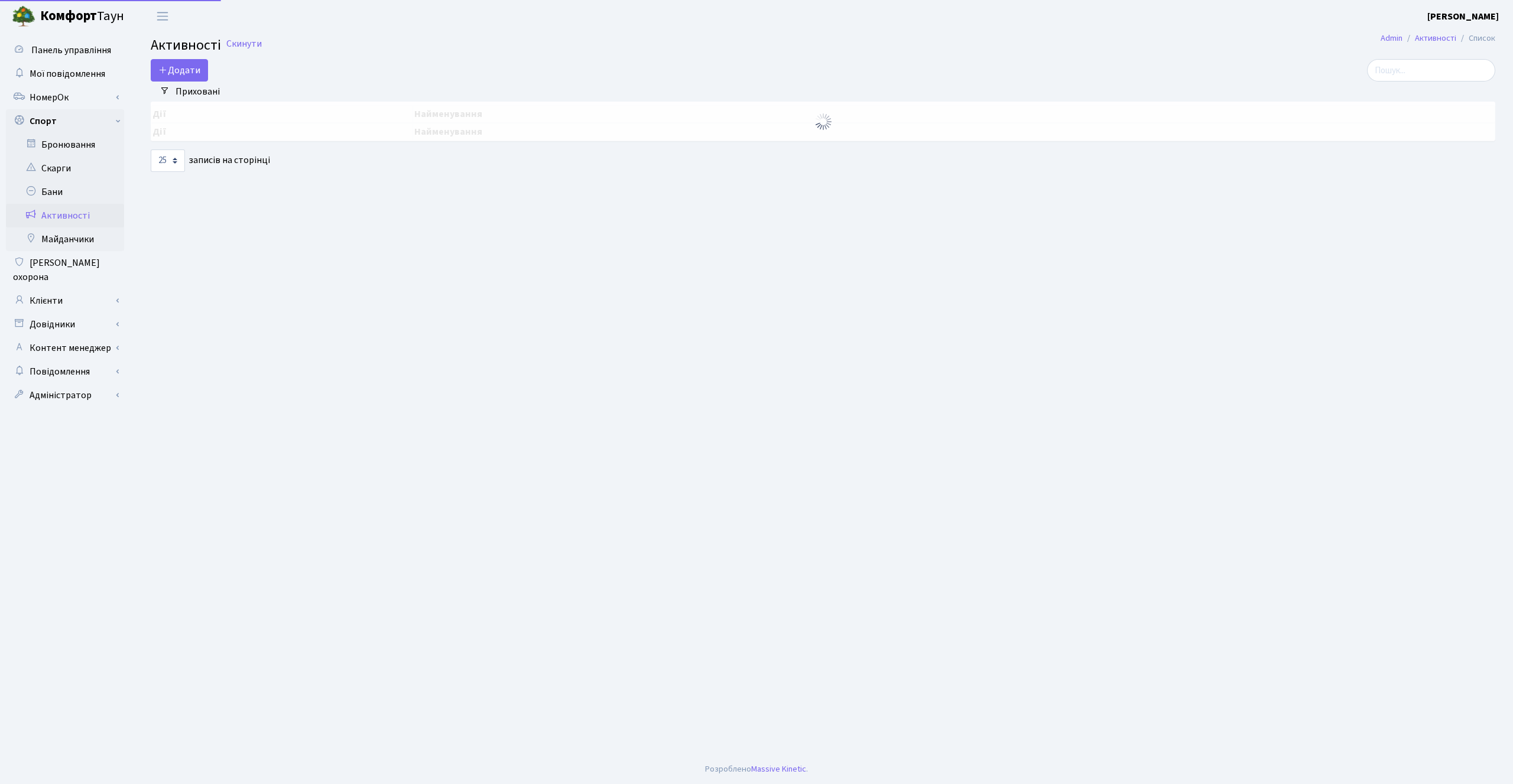
select select "25"
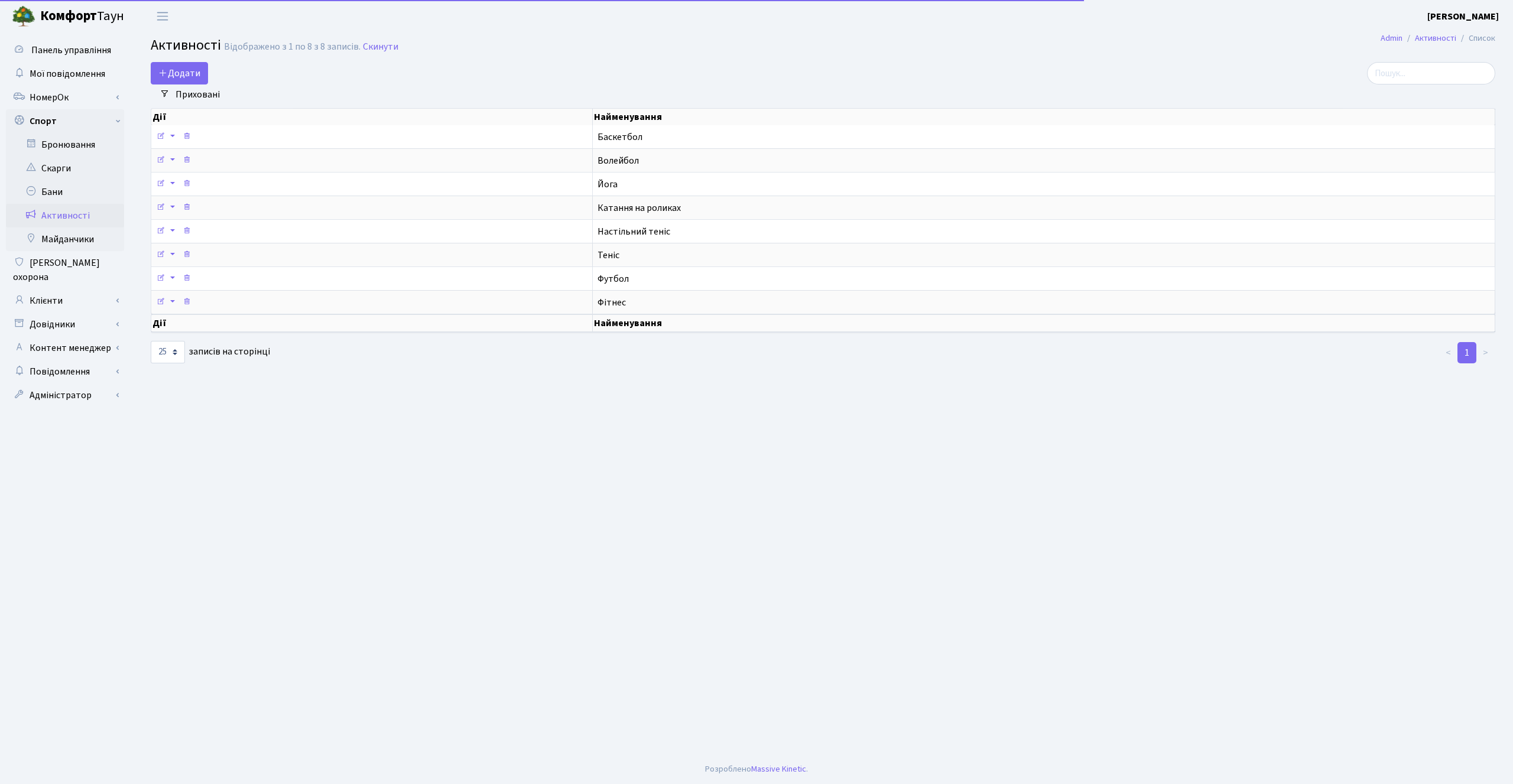
click at [82, 240] on link "Майданчики" at bounding box center [65, 239] width 118 height 24
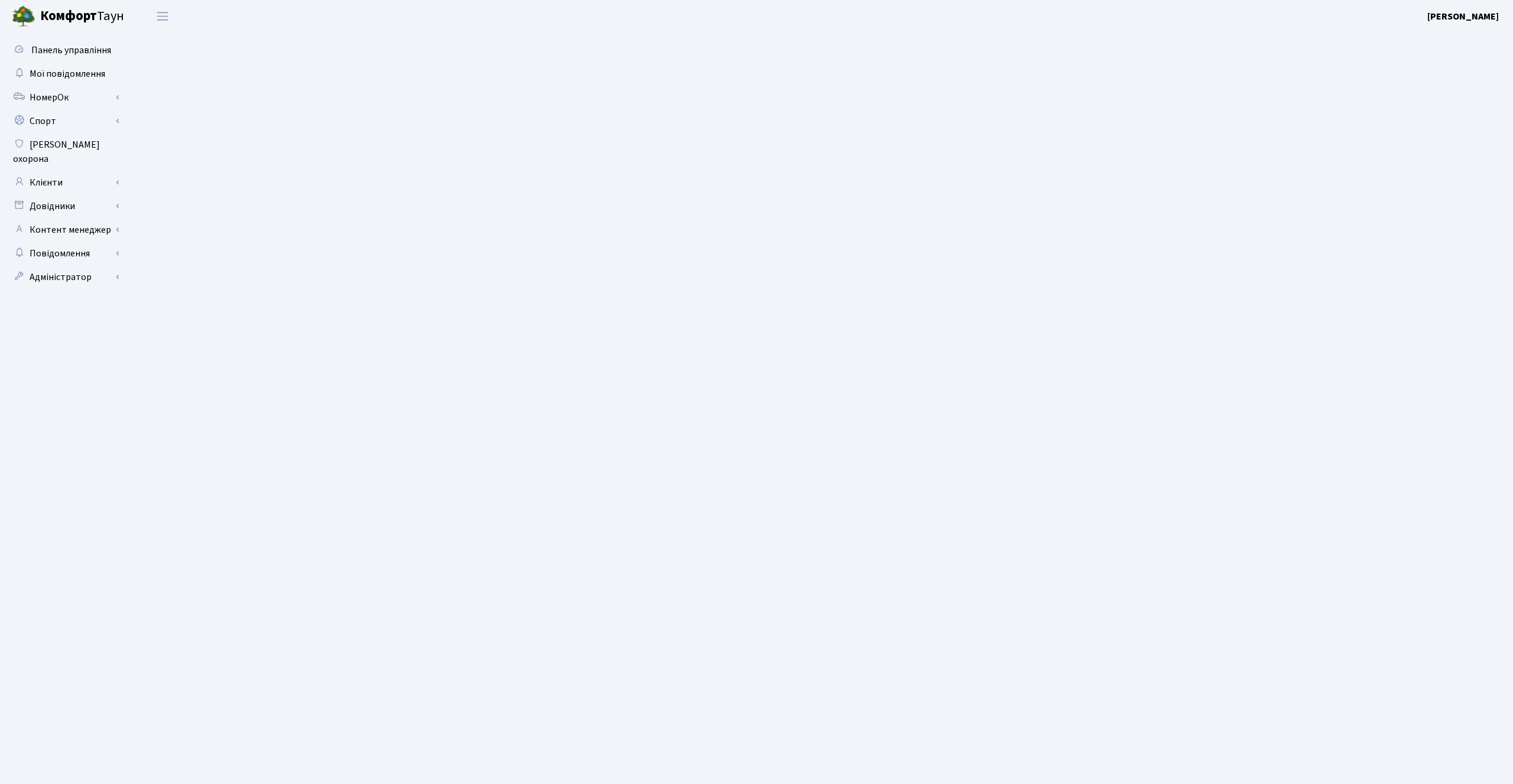
select select "25"
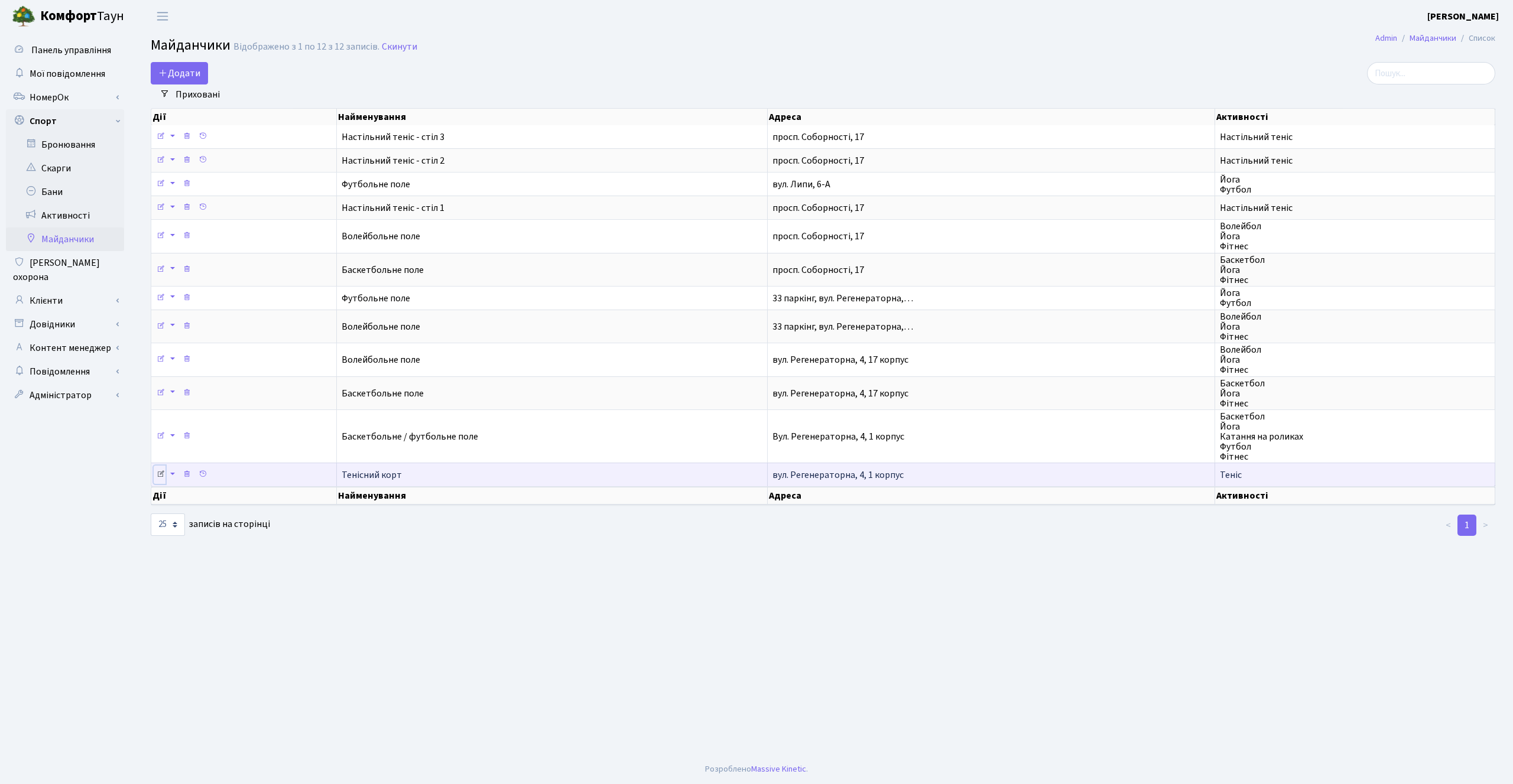
click at [160, 474] on icon at bounding box center [160, 473] width 8 height 8
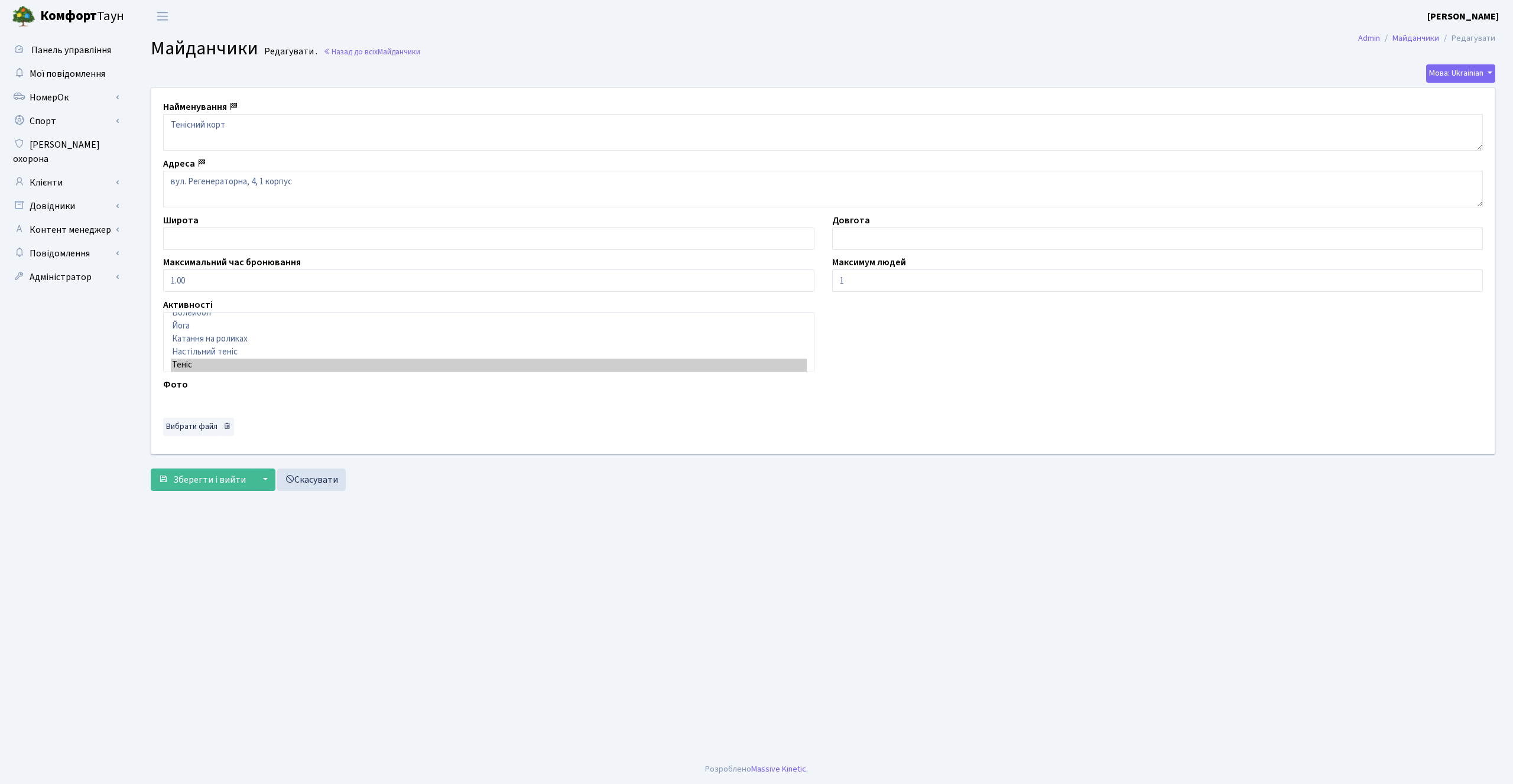
scroll to position [23, 0]
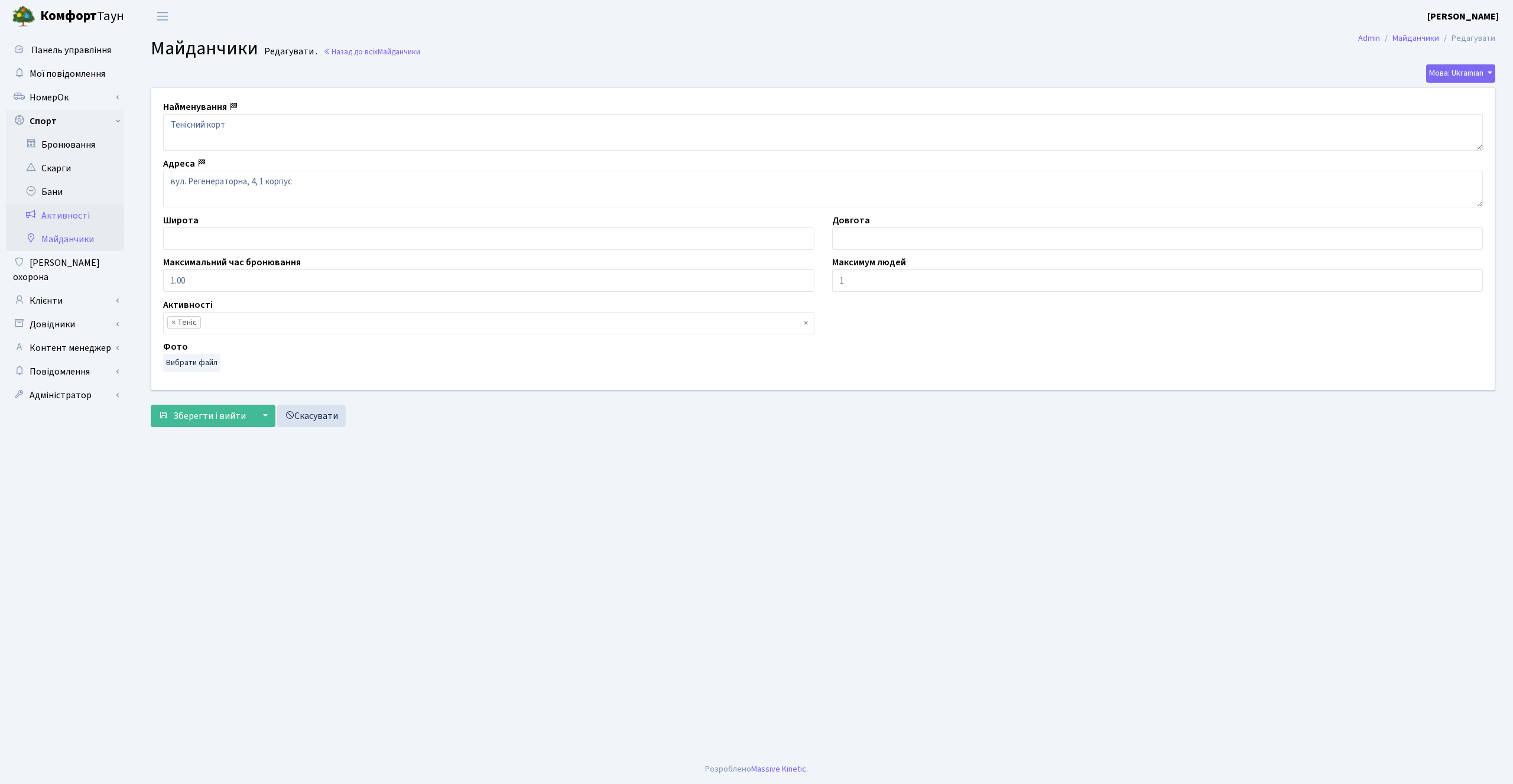
click at [60, 217] on link "Активності" at bounding box center [65, 215] width 118 height 24
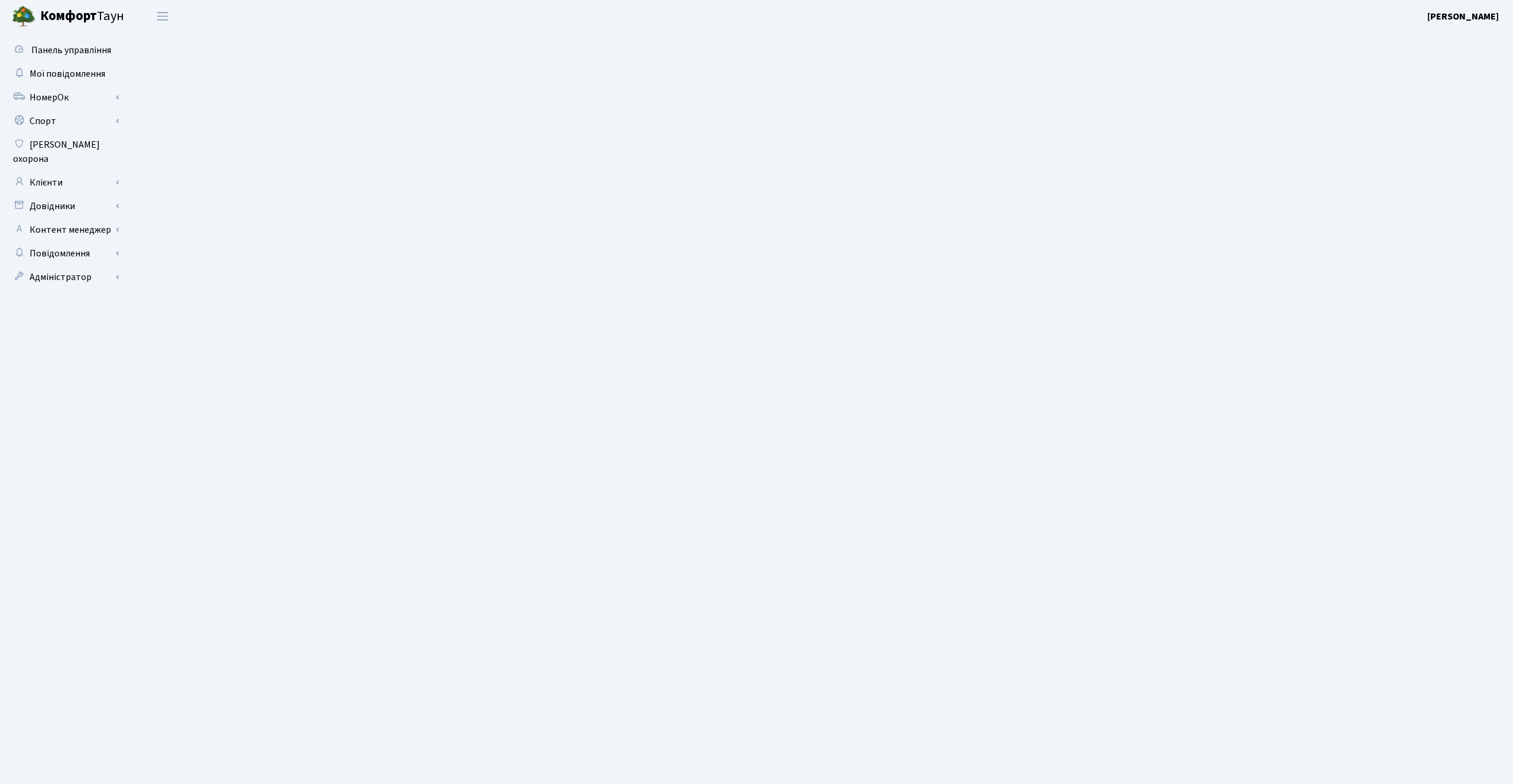
select select "25"
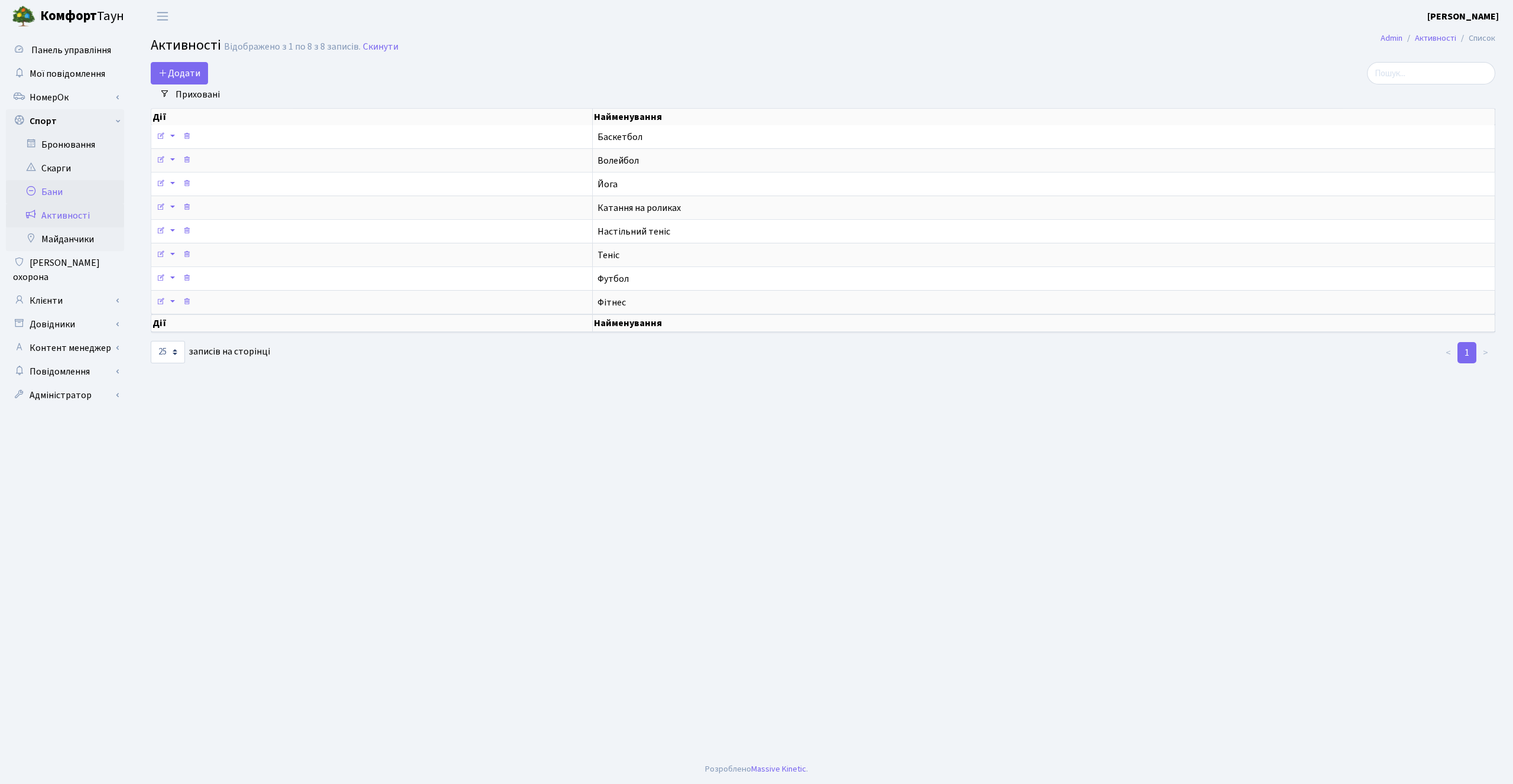
click at [56, 198] on link "Бани" at bounding box center [65, 192] width 118 height 24
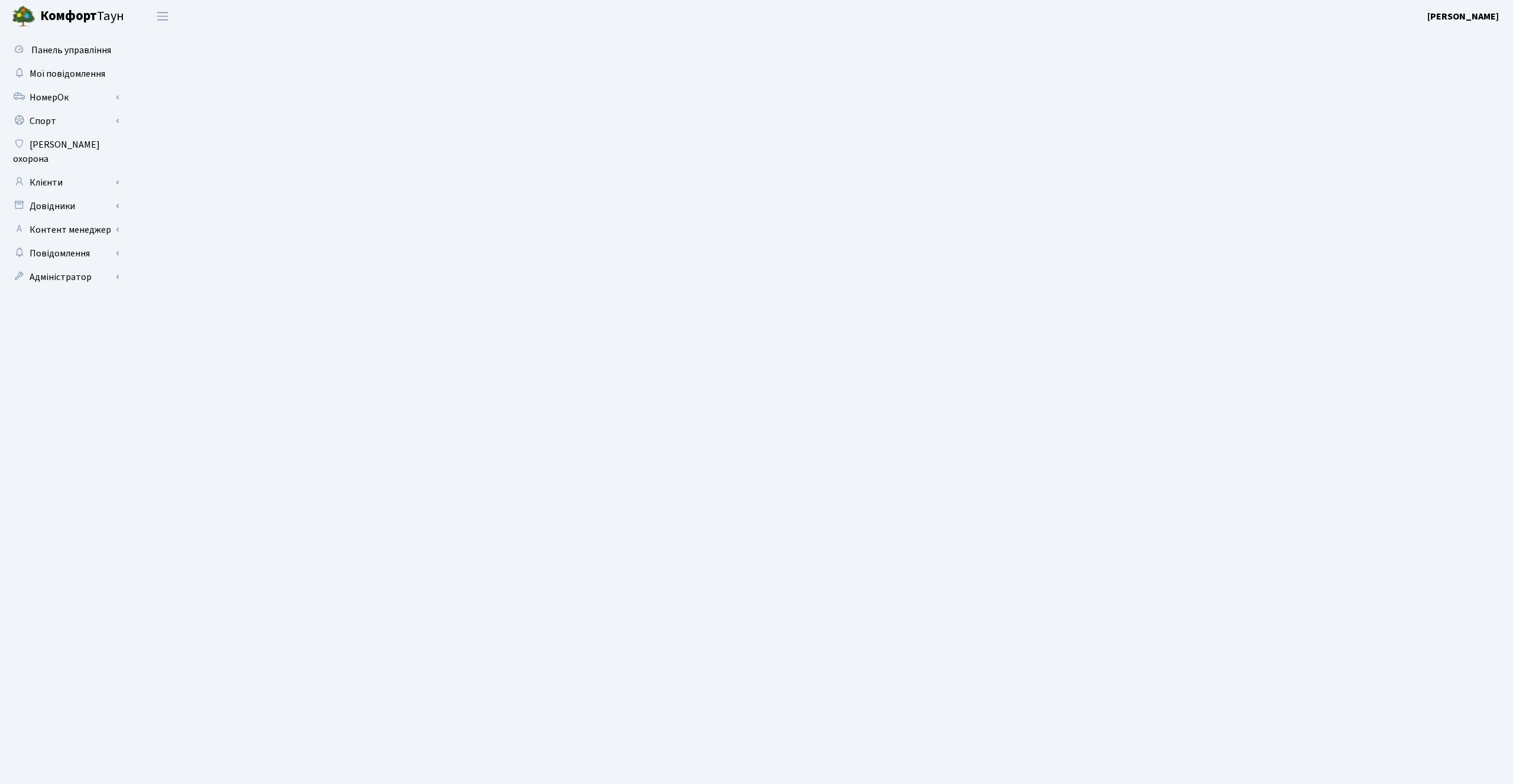
select select "25"
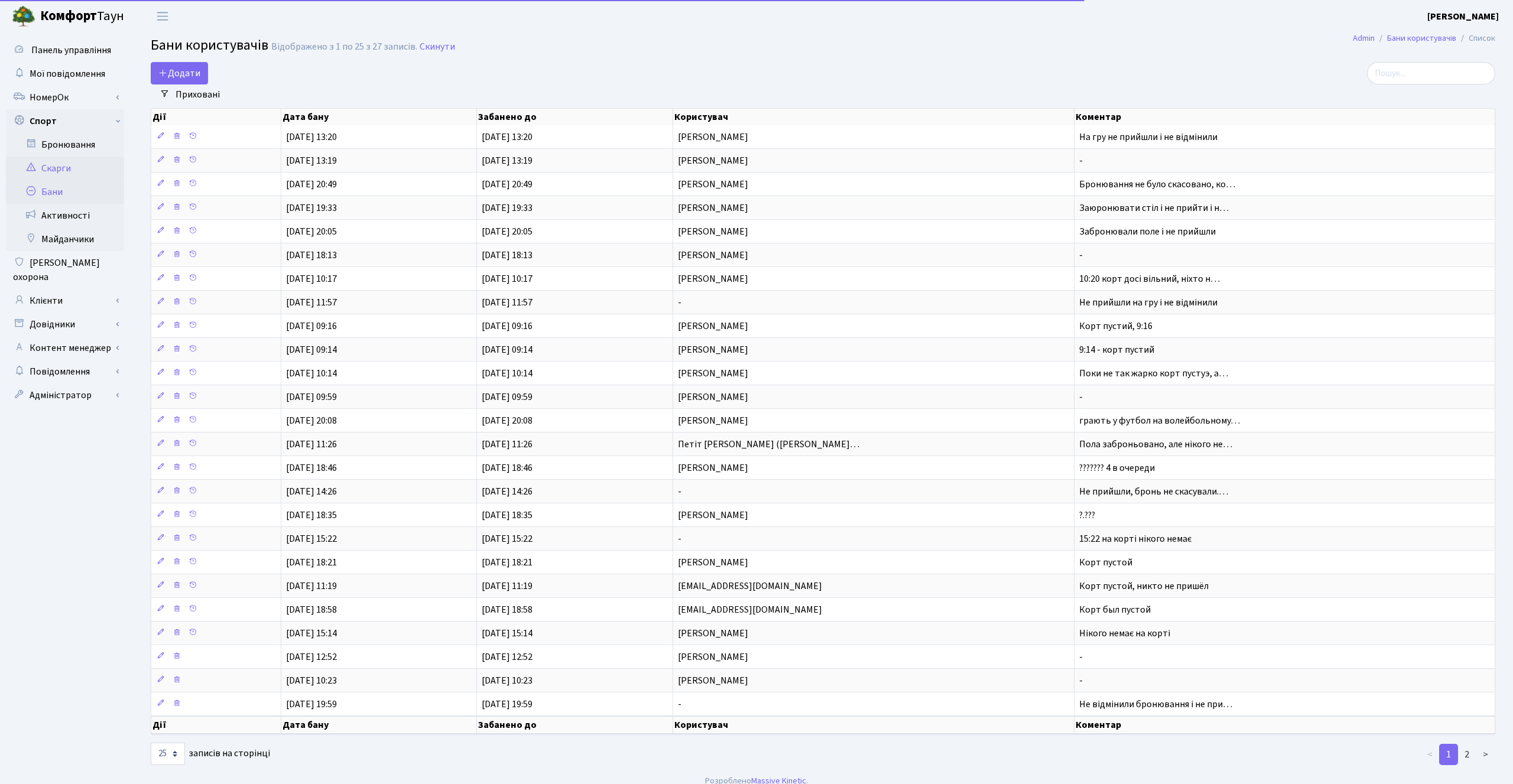
click at [58, 164] on link "Скарги" at bounding box center [65, 168] width 118 height 24
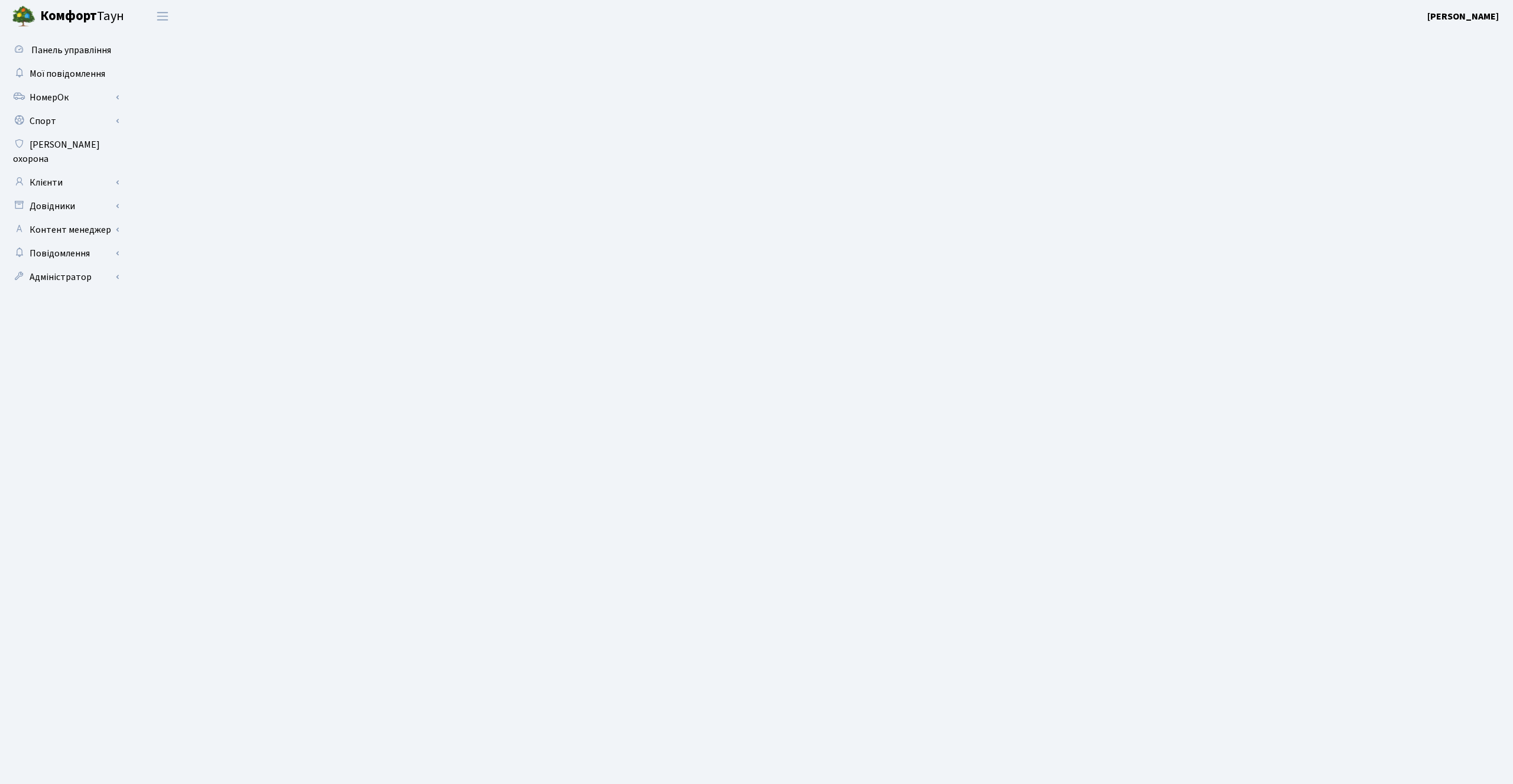
select select "25"
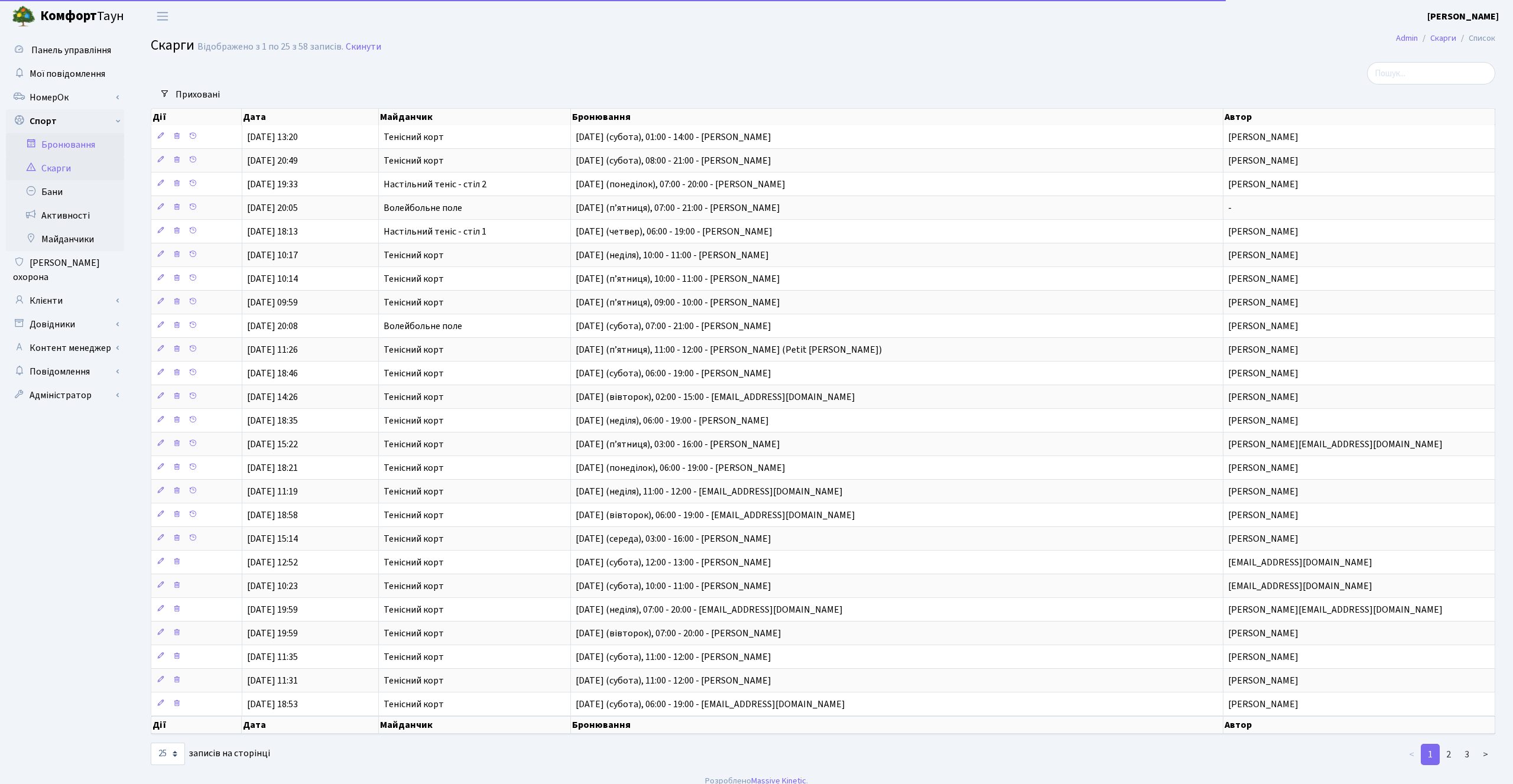
click at [73, 143] on link "Бронювання" at bounding box center [65, 144] width 118 height 24
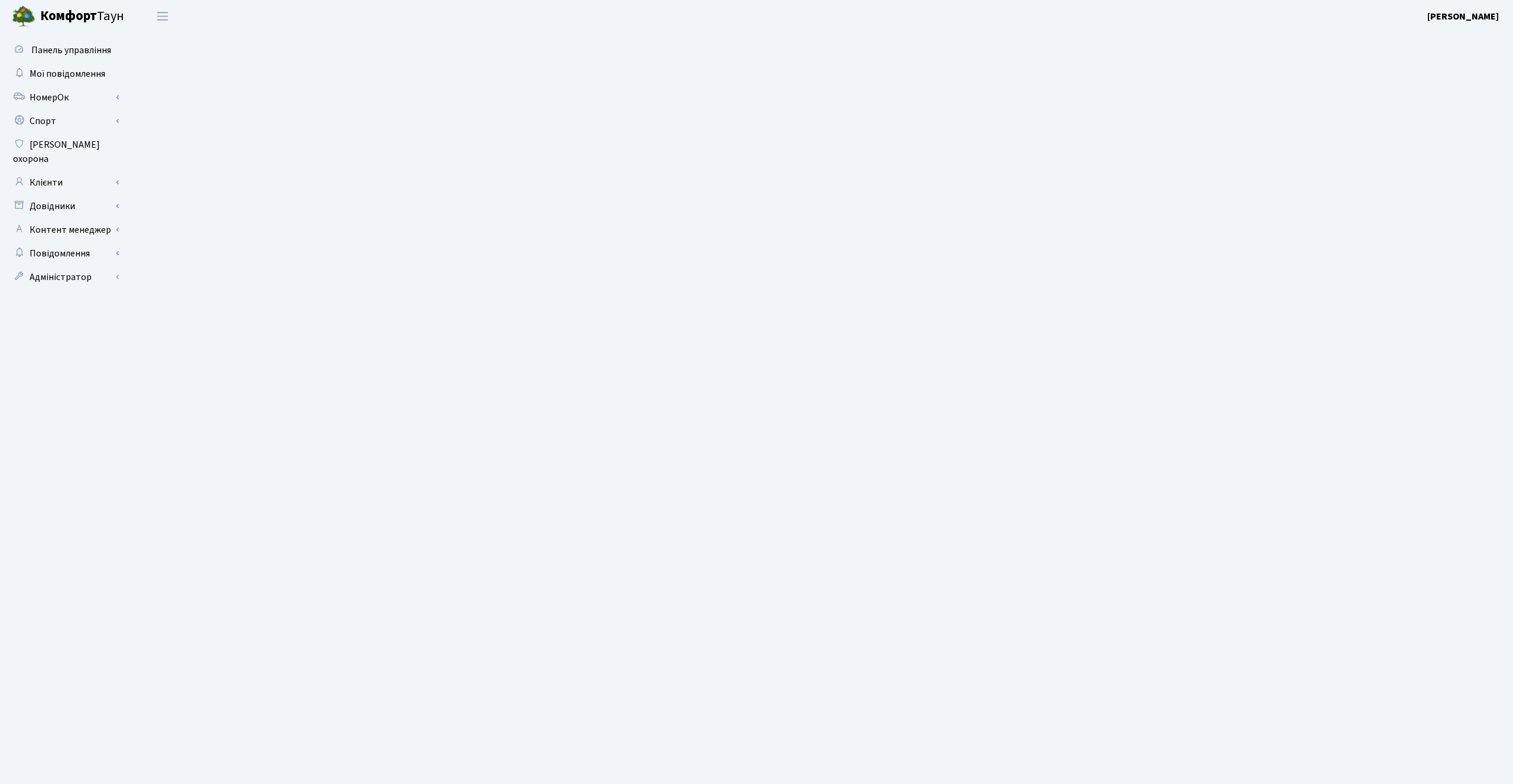
select select "25"
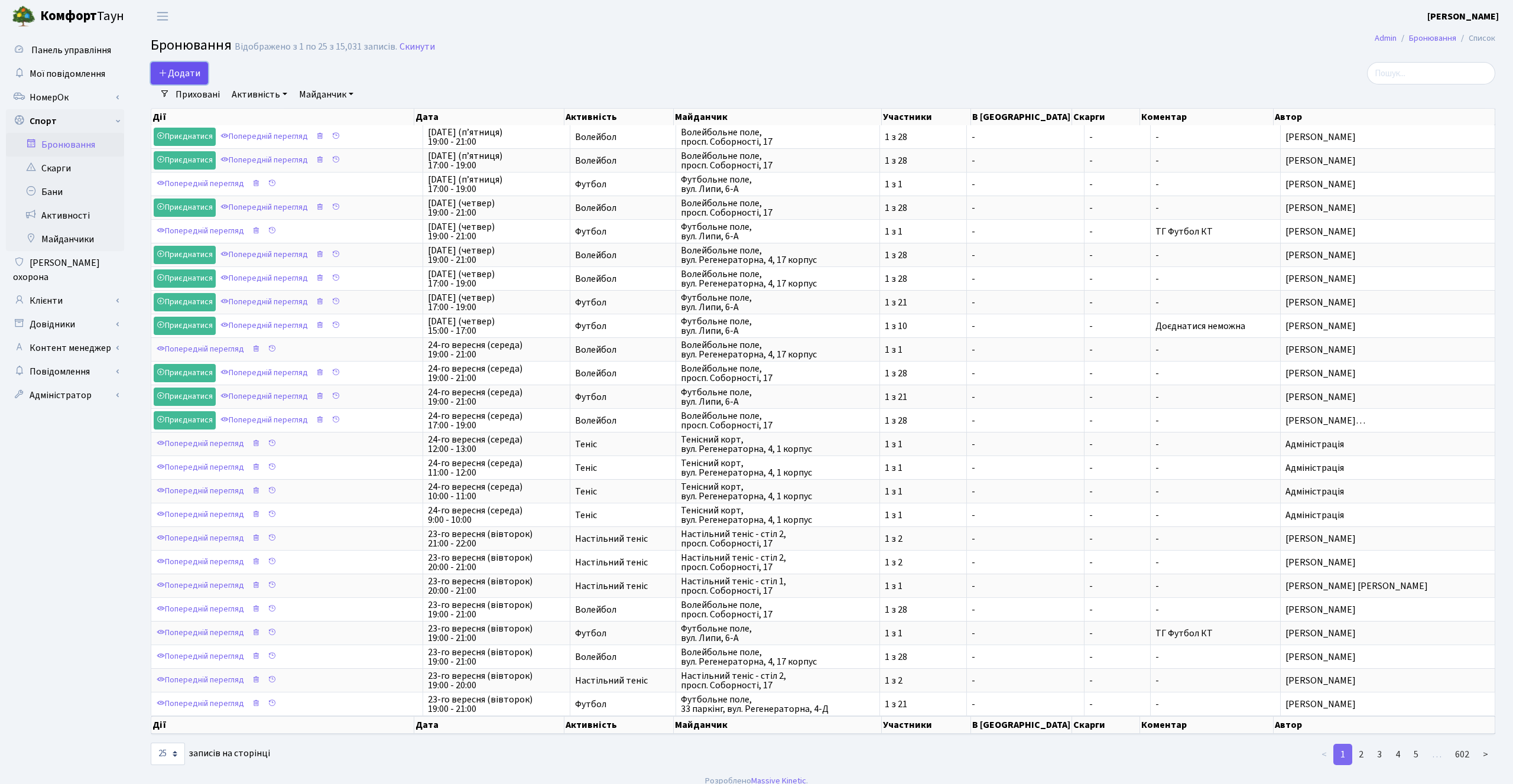
click at [188, 70] on button "Додати" at bounding box center [179, 73] width 57 height 23
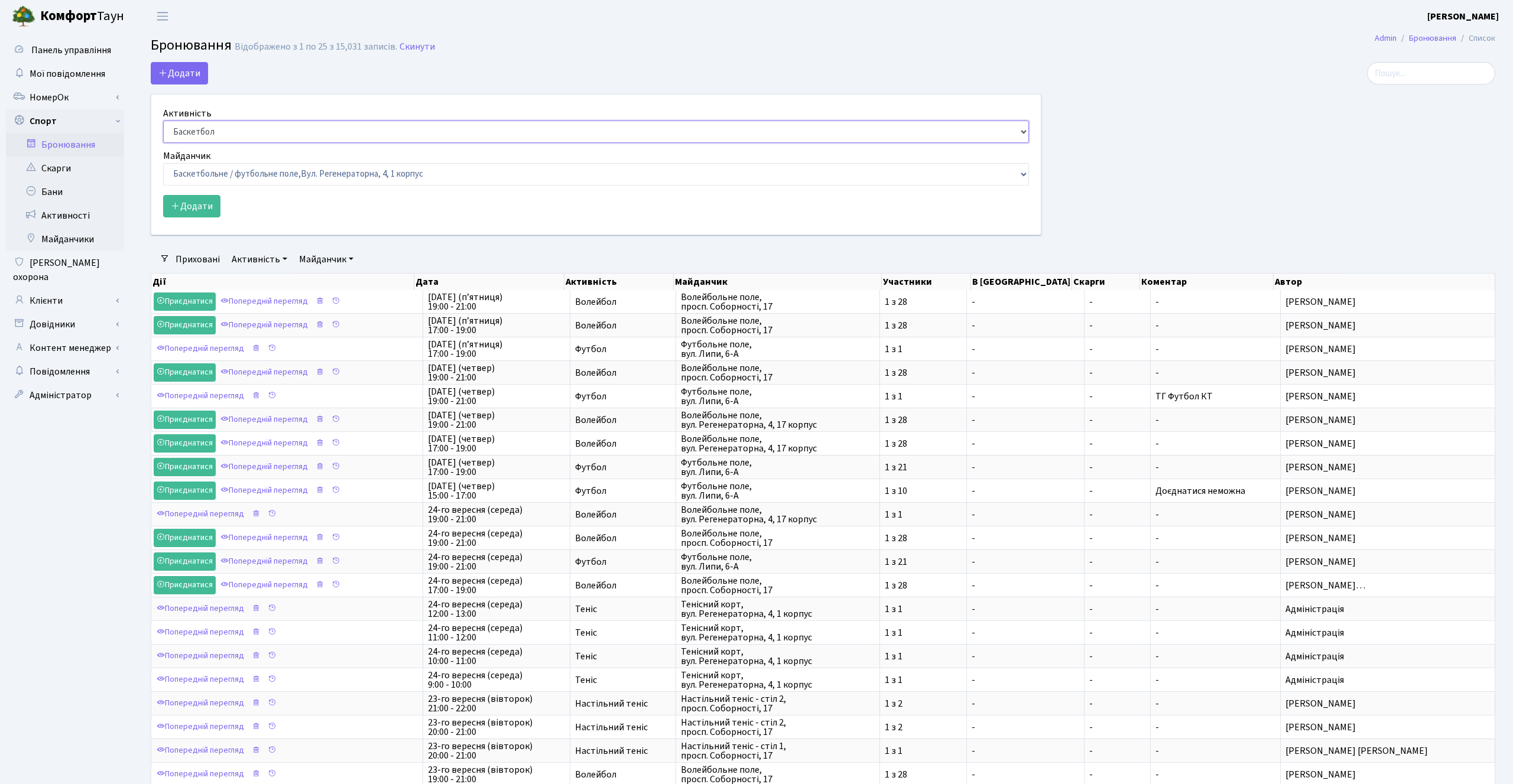
click at [200, 127] on select "Баскетбол Волейбол Йога Катання на роликах Настільний теніс [PERSON_NAME] Фітнес" at bounding box center [596, 132] width 866 height 23
select select "1"
click at [164, 121] on select "Баскетбол Волейбол Йога Катання на роликах Настільний теніс [PERSON_NAME] Фітнес" at bounding box center [596, 132] width 866 height 23
click at [208, 167] on select "Баскетбольне / футбольне поле, [GEOGRAPHIC_DATA]. [STREET_ADDRESS]. [STREET_ADD…" at bounding box center [596, 174] width 866 height 23
select select "1"
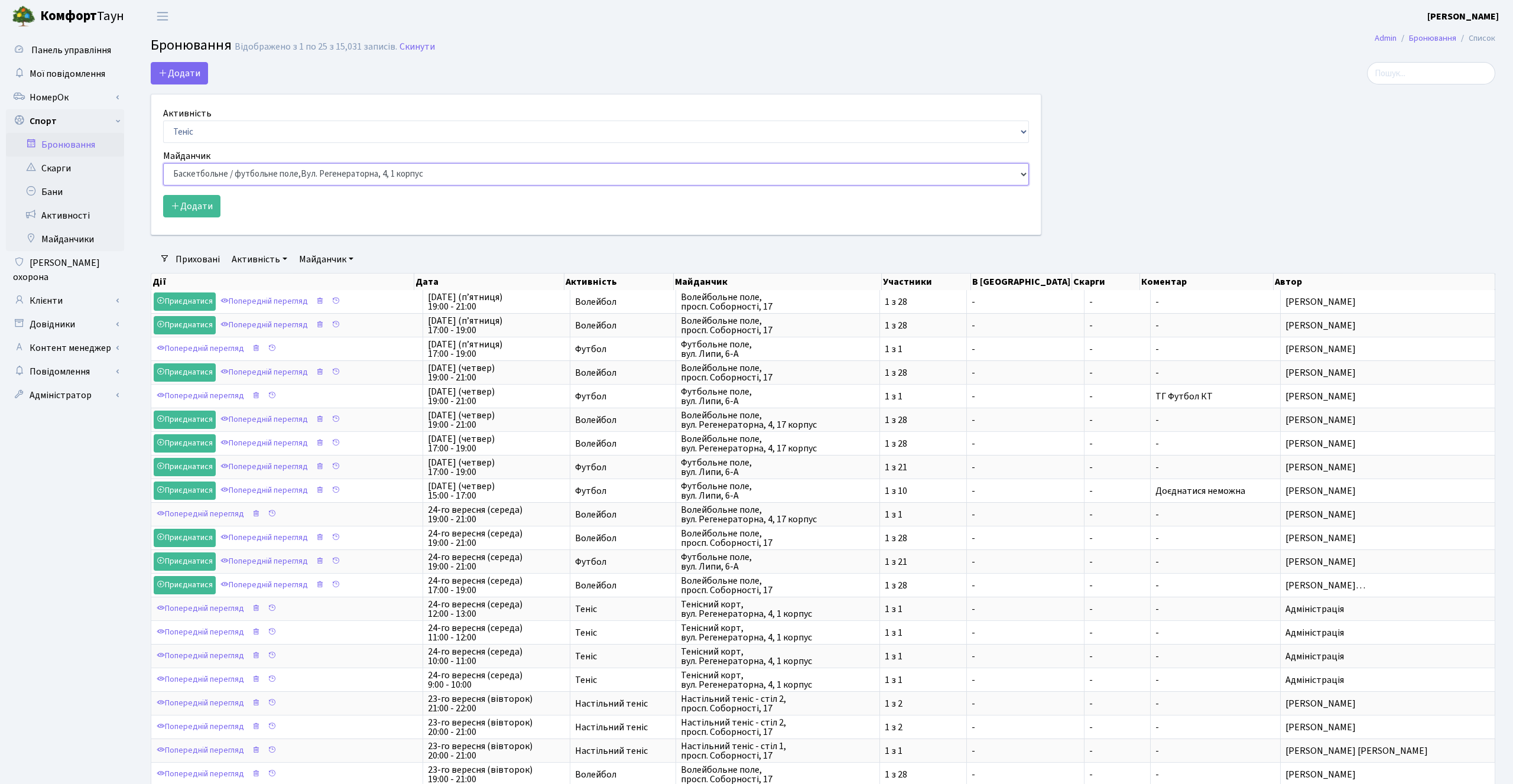
click at [164, 164] on select "Баскетбольне / футбольне поле, [GEOGRAPHIC_DATA]. [STREET_ADDRESS]. [STREET_ADD…" at bounding box center [596, 174] width 866 height 23
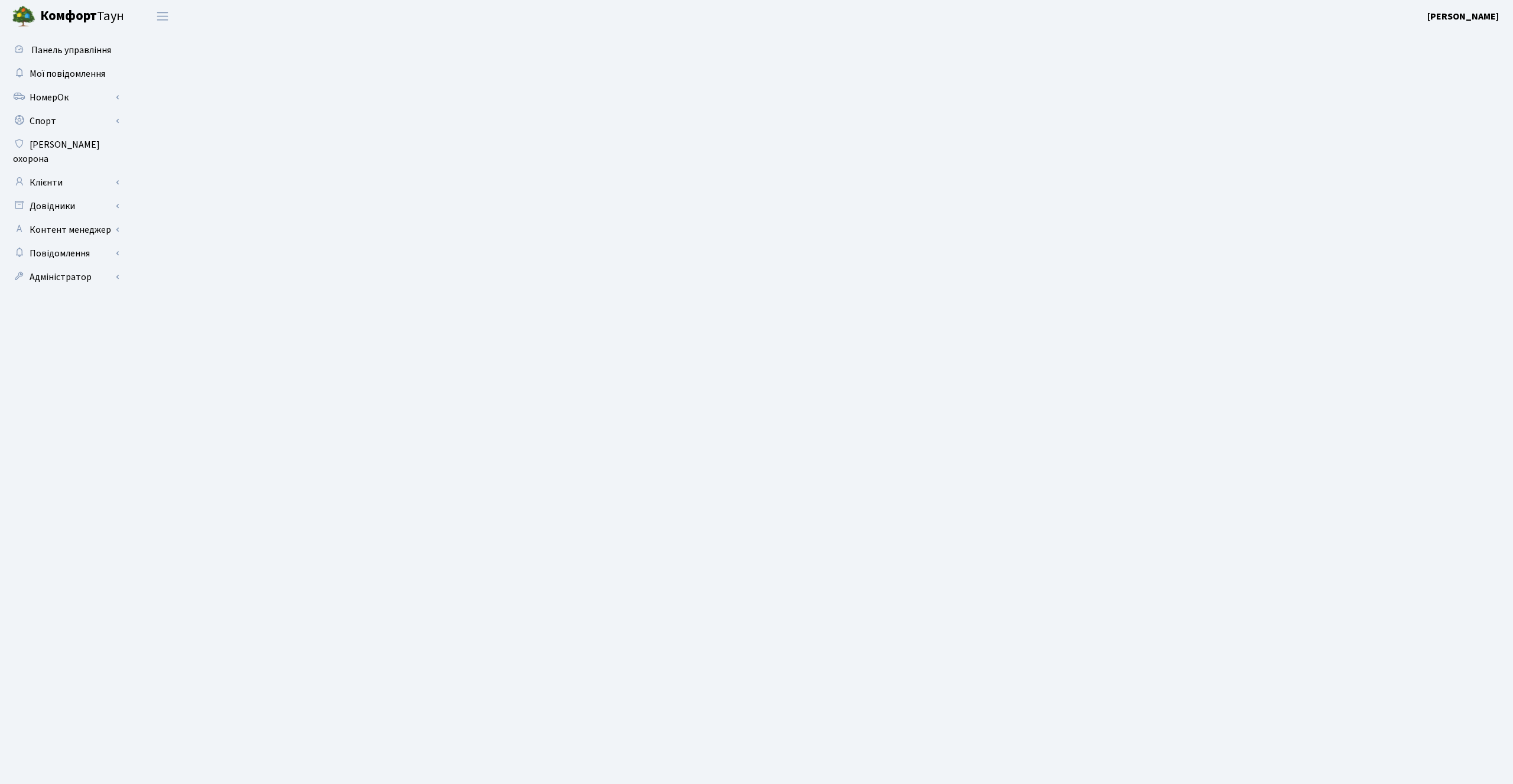
select select "25"
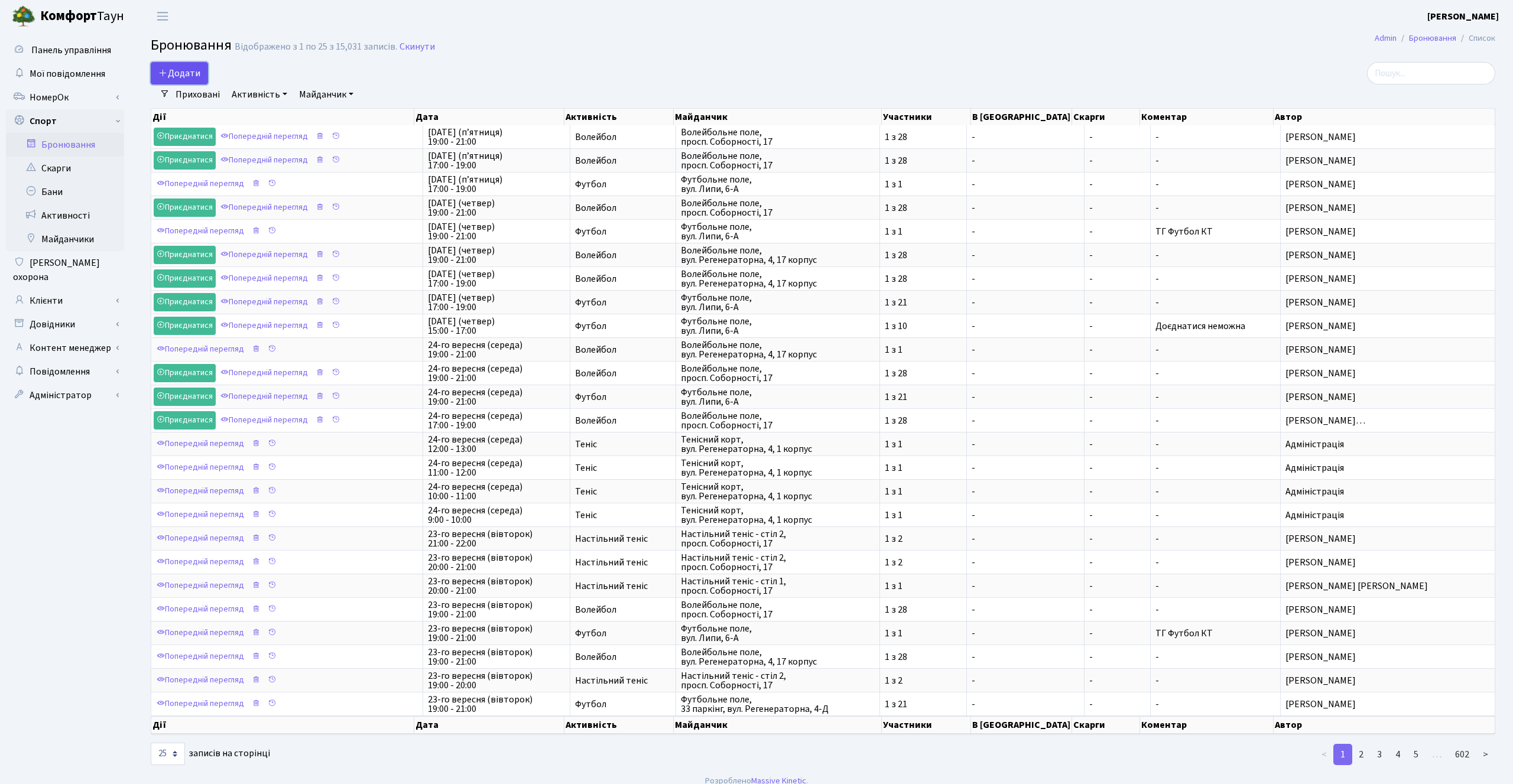
click at [192, 70] on button "Додати" at bounding box center [179, 73] width 57 height 23
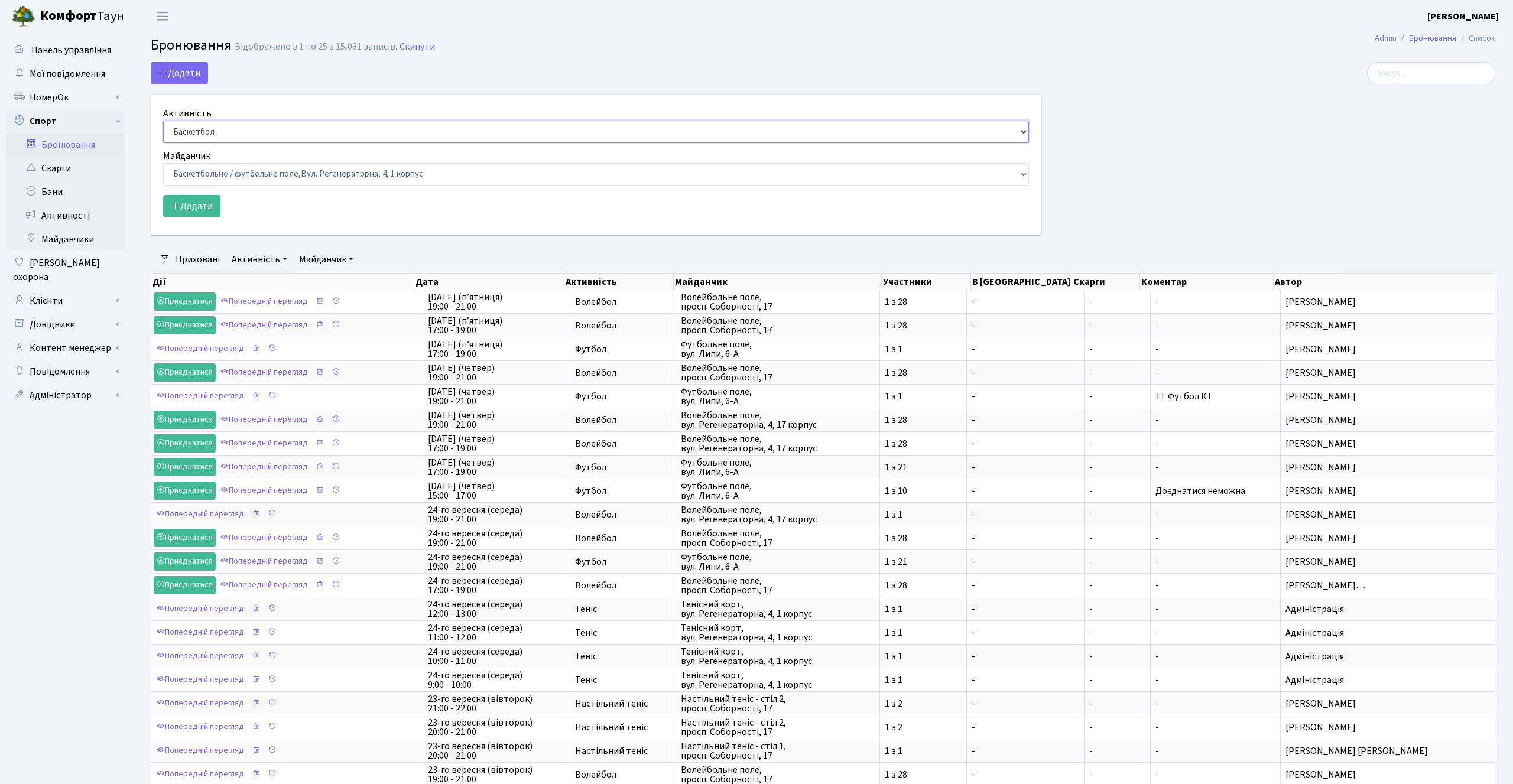
click at [201, 138] on select "Баскетбол Волейбол Йога Катання на роликах Настільний теніс [PERSON_NAME] Фітнес" at bounding box center [596, 132] width 866 height 23
select select "1"
click at [164, 121] on select "Баскетбол Волейбол Йога Катання на роликах Настільний теніс [PERSON_NAME] Фітнес" at bounding box center [596, 132] width 866 height 23
click at [205, 162] on label "Майданчик" at bounding box center [187, 156] width 47 height 15
click at [205, 143] on select "Баскетбол Волейбол Йога Катання на роликах Настільний теніс [PERSON_NAME] Фітнес" at bounding box center [596, 132] width 866 height 23
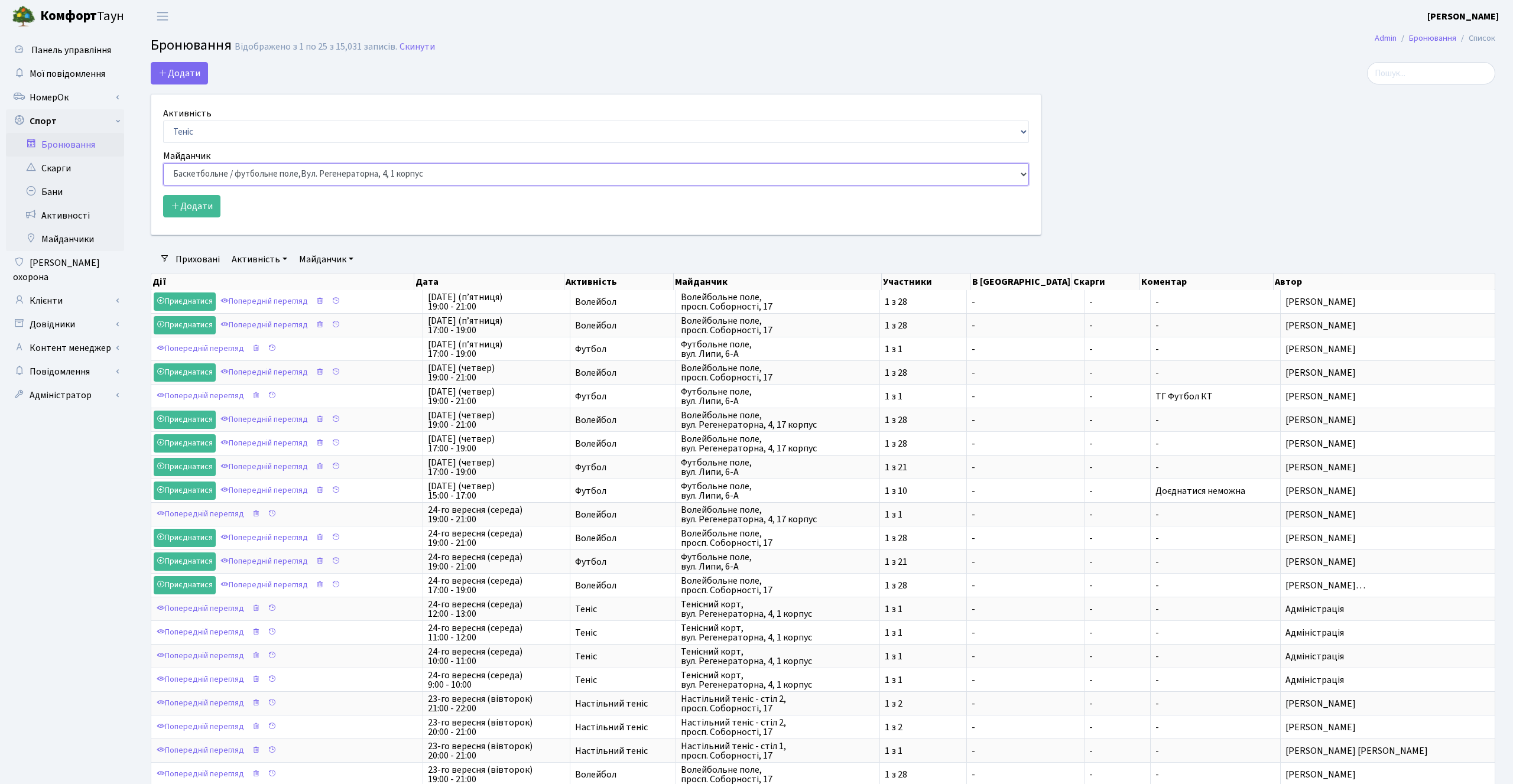
click at [207, 175] on select "Баскетбольне / футбольне поле, Вул. Регенераторна, 4, 1 корпус Баскетбольне пол…" at bounding box center [596, 174] width 866 height 23
select select "1"
click at [164, 164] on select "Баскетбольне / футбольне поле, Вул. Регенераторна, 4, 1 корпус Баскетбольне пол…" at bounding box center [596, 174] width 866 height 23
click at [194, 204] on button "Додати" at bounding box center [192, 206] width 57 height 23
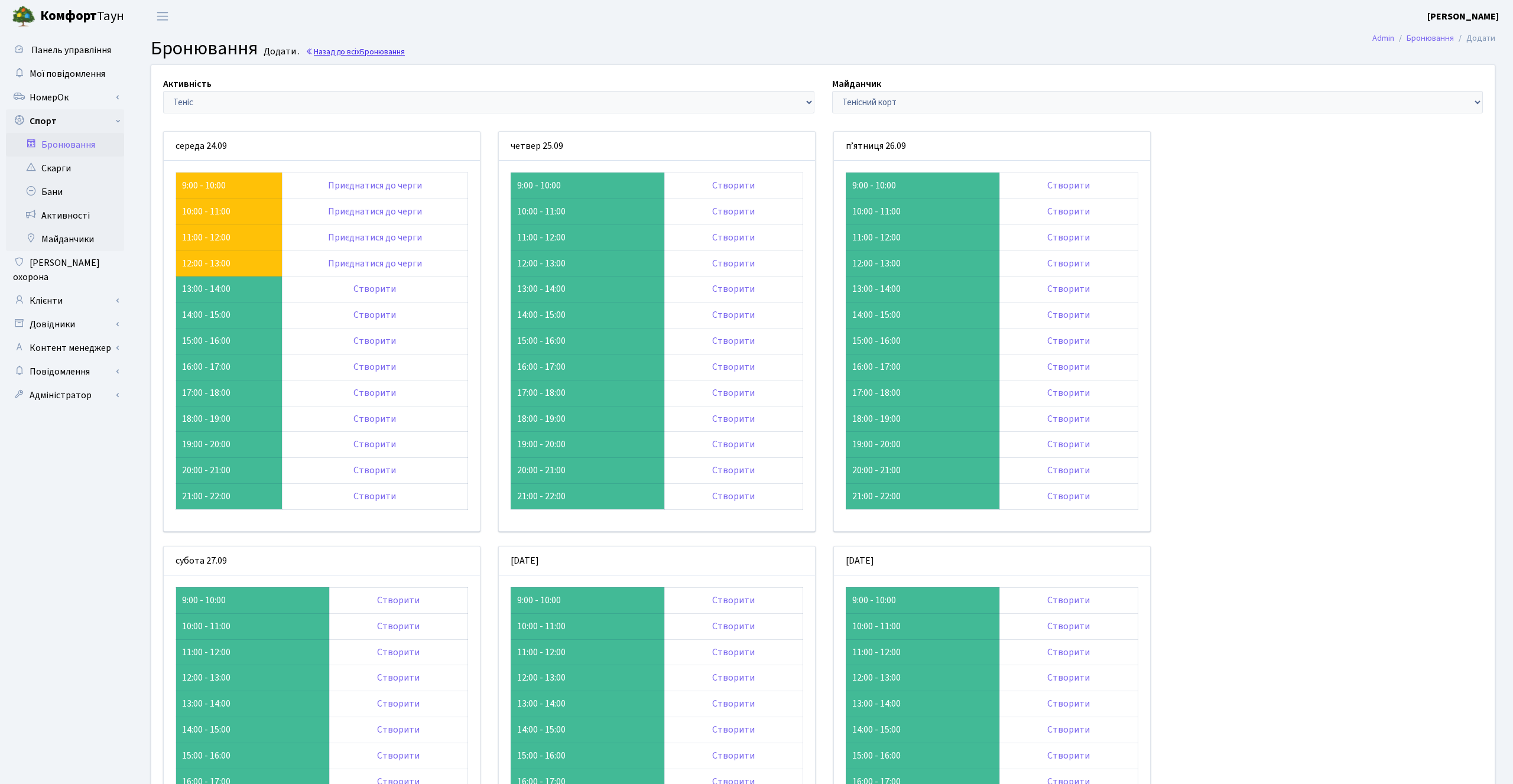
click at [356, 53] on link "Назад до всіх Бронювання" at bounding box center [354, 52] width 99 height 11
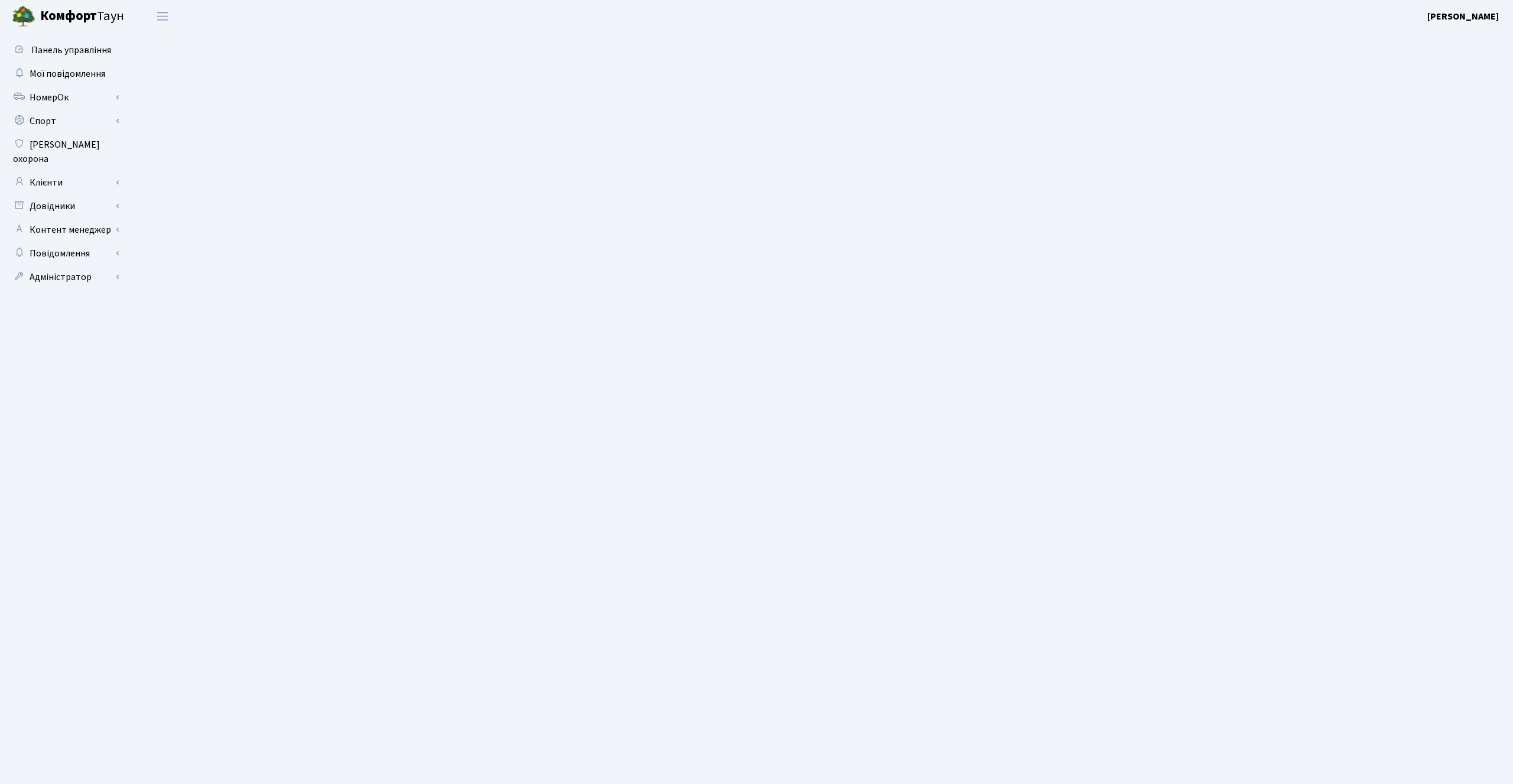
select select "25"
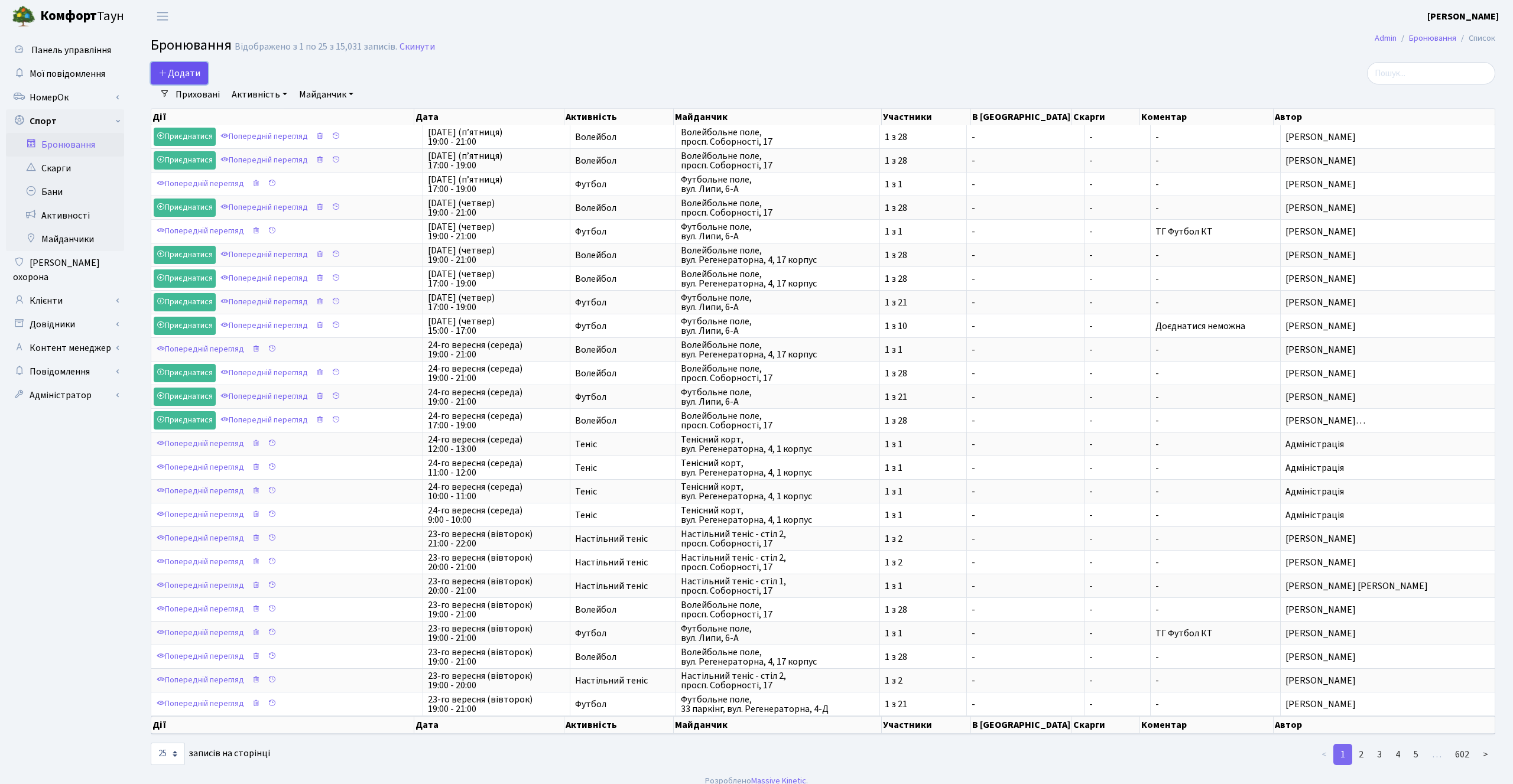
click at [169, 78] on button "Додати" at bounding box center [179, 73] width 57 height 23
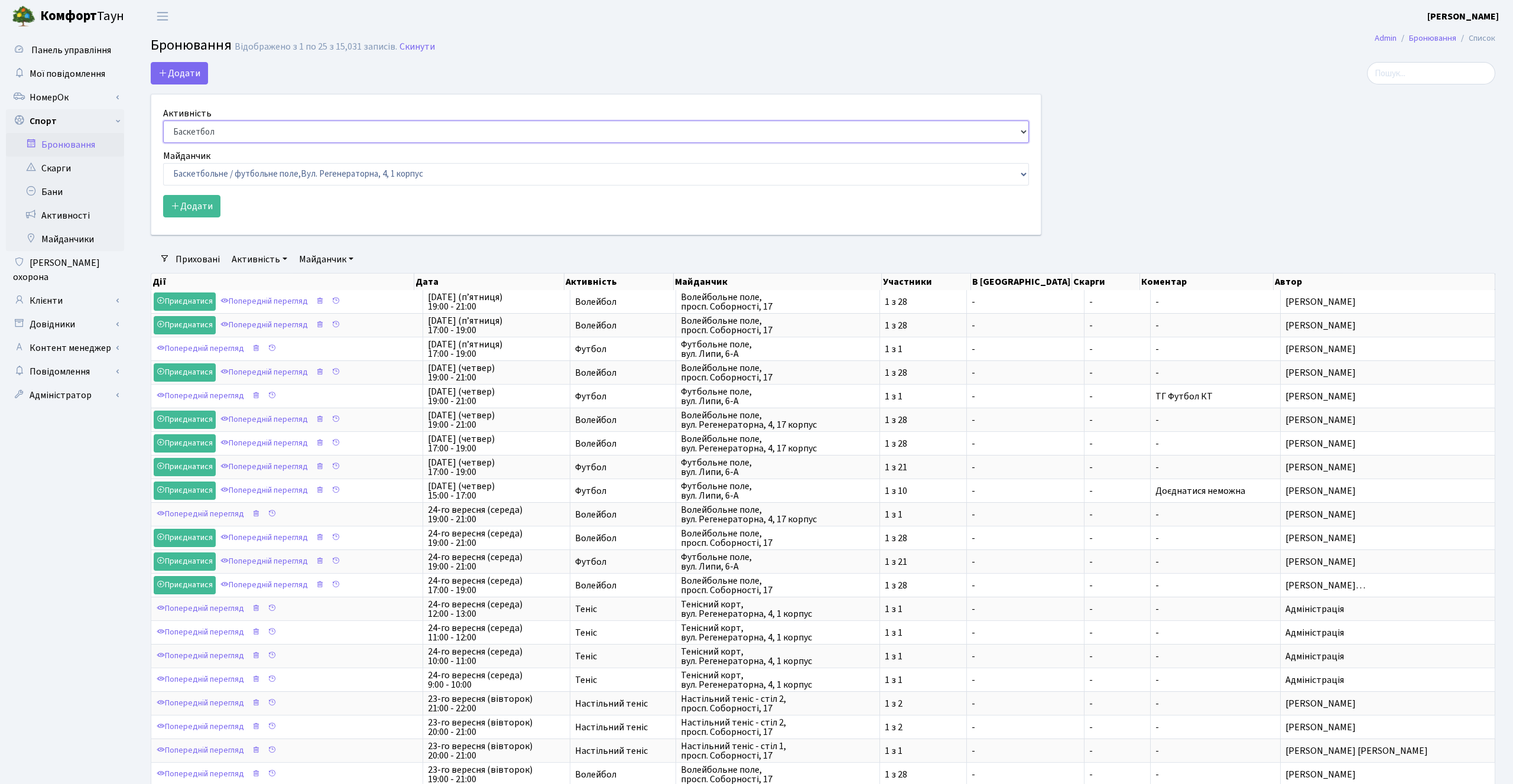
click at [233, 133] on select "Баскетбол Волейбол Йога Катання на роликах Настільний теніс Теніс Футбол Фітнес" at bounding box center [596, 132] width 866 height 23
select select "4"
click at [164, 121] on select "Баскетбол Волейбол Йога Катання на роликах Настільний теніс Теніс Футбол Фітнес" at bounding box center [596, 132] width 866 height 23
click at [237, 172] on select "Баскетбольне / футбольне поле, Вул. Регенераторна, 4, 1 корпус Баскетбольне пол…" at bounding box center [596, 174] width 866 height 23
click at [246, 112] on div "Активність Баскетбол Волейбол Йога Катання на роликах Настільний теніс Теніс Фу…" at bounding box center [596, 124] width 866 height 36
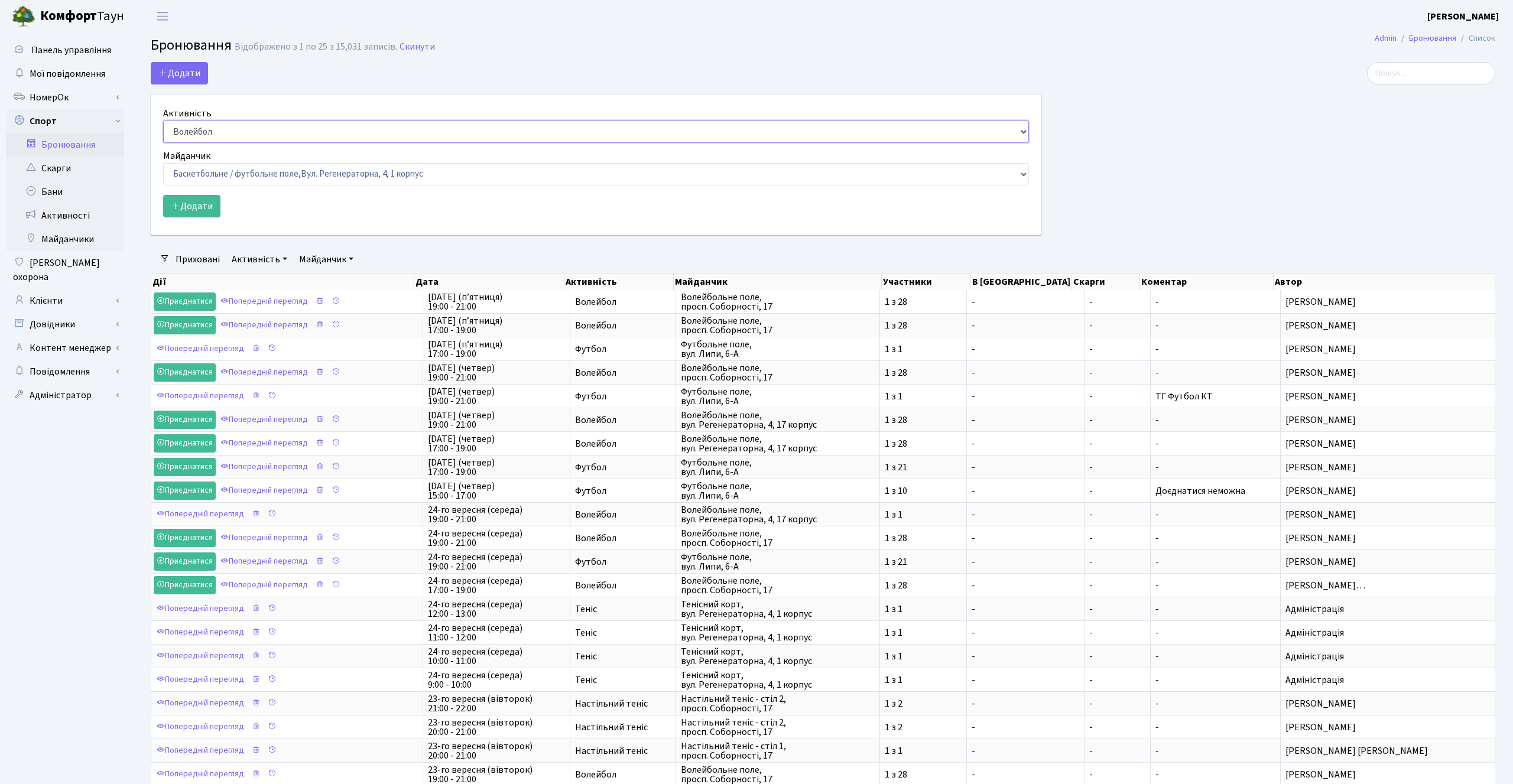
click at [234, 127] on select "Баскетбол Волейбол Йога Катання на роликах Настільний теніс Теніс Футбол Фітнес" at bounding box center [596, 132] width 866 height 23
click at [507, 19] on header "Комфорт Таун Konstantin K. Мій обліковий запис Вийти" at bounding box center [756, 16] width 1513 height 33
click at [416, 45] on link "Скинути" at bounding box center [417, 47] width 35 height 11
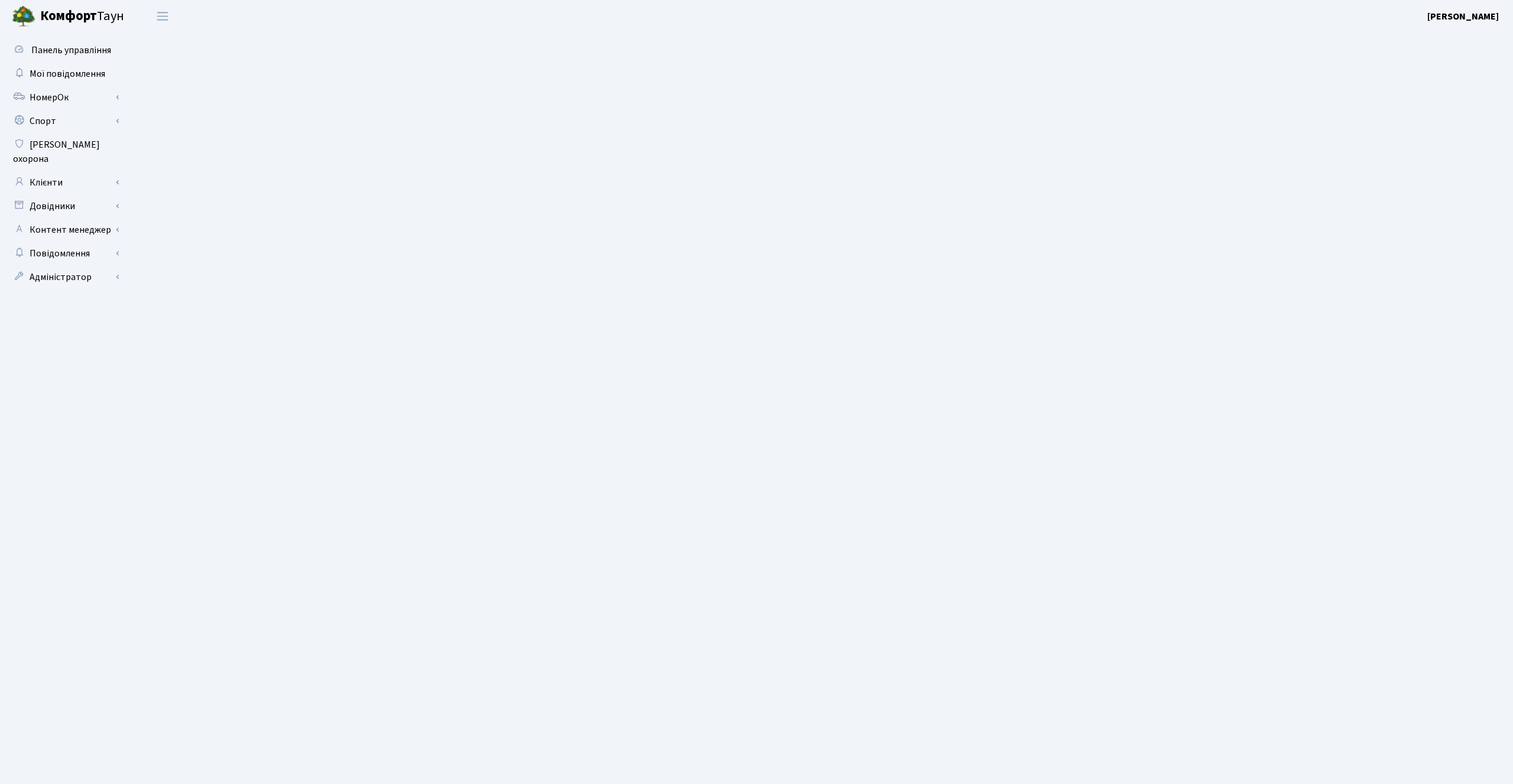
select select "25"
